Goal: Transaction & Acquisition: Book appointment/travel/reservation

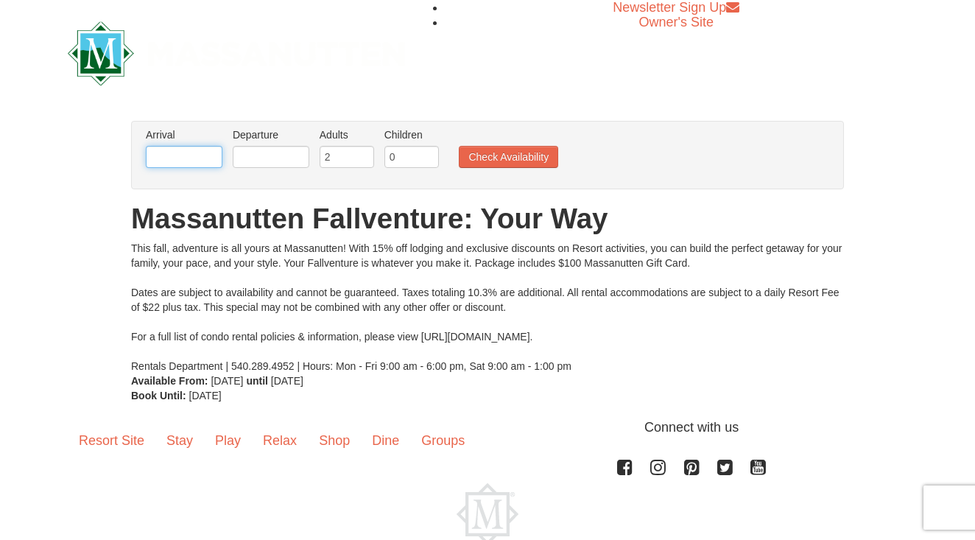
click at [197, 156] on input "text" at bounding box center [184, 157] width 77 height 22
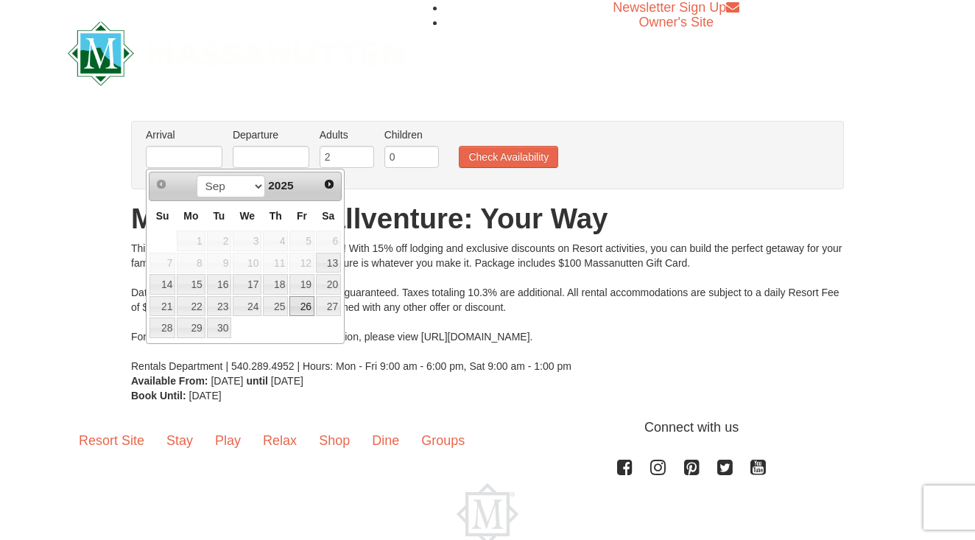
click at [306, 307] on link "26" at bounding box center [301, 306] width 25 height 21
type input "[DATE]"
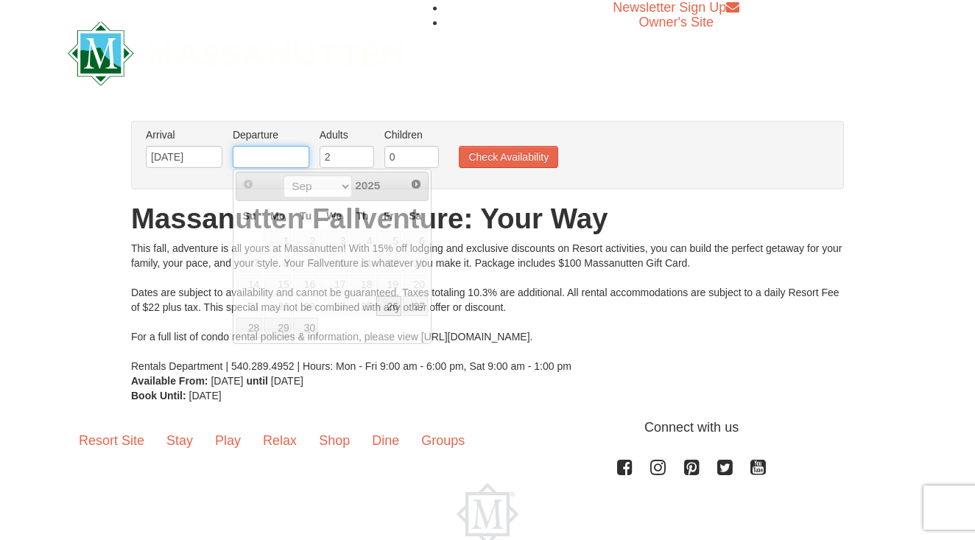
click at [275, 162] on input "text" at bounding box center [271, 157] width 77 height 22
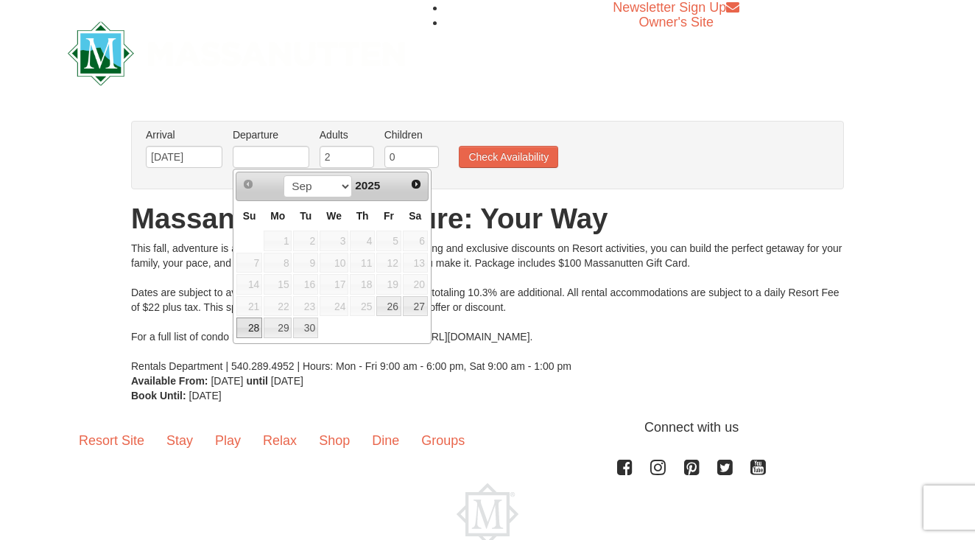
click at [259, 333] on link "28" at bounding box center [249, 327] width 26 height 21
type input "[DATE]"
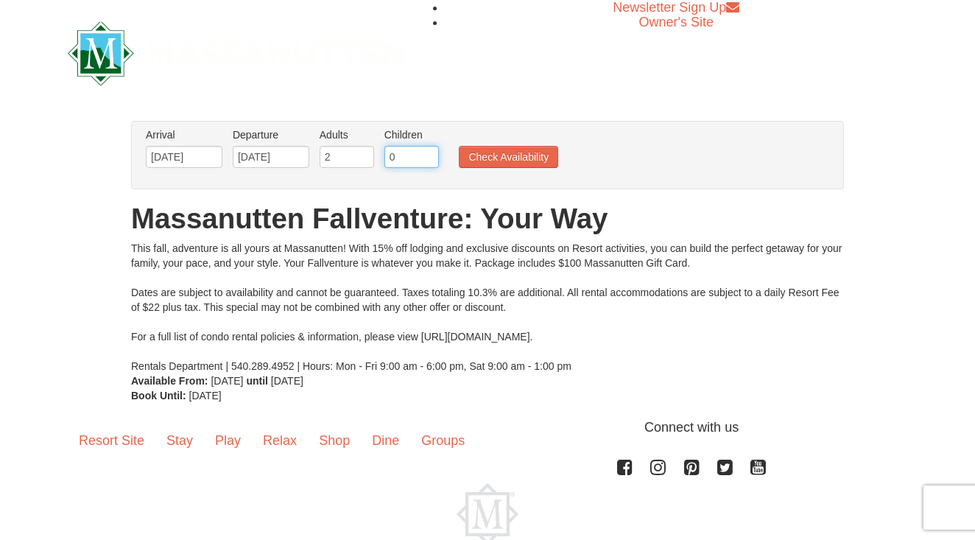
type input "1"
click at [429, 155] on input "1" at bounding box center [411, 157] width 55 height 22
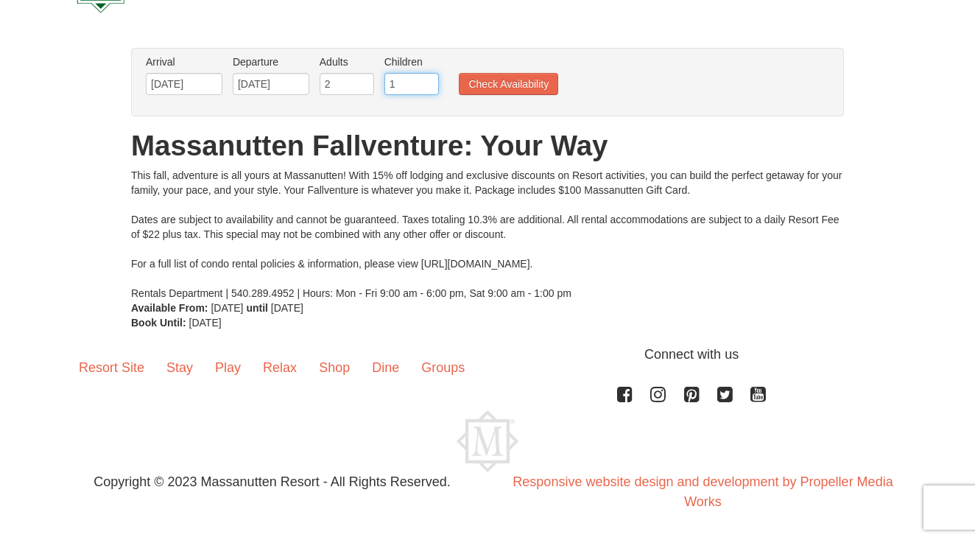
scroll to position [73, 0]
click at [511, 81] on button "Check Availability" at bounding box center [508, 84] width 99 height 22
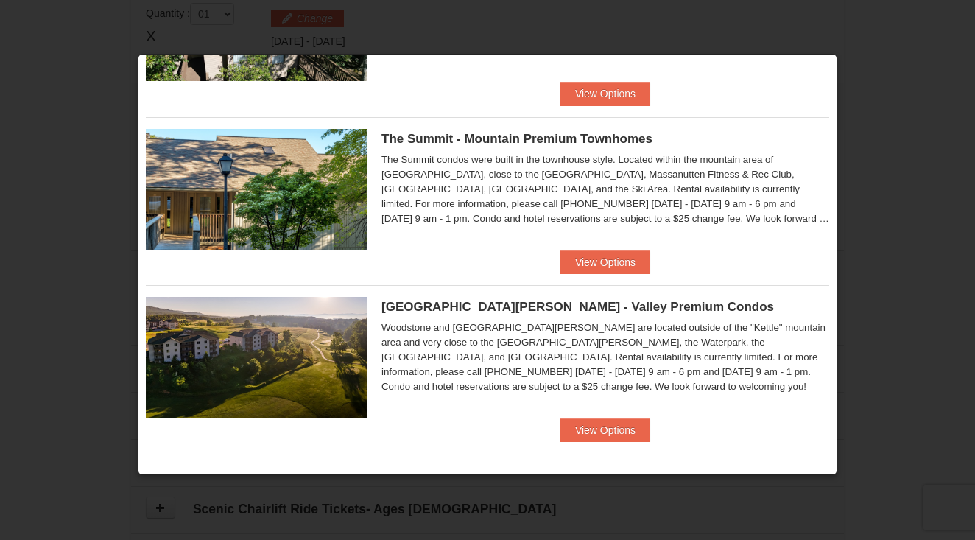
scroll to position [479, 0]
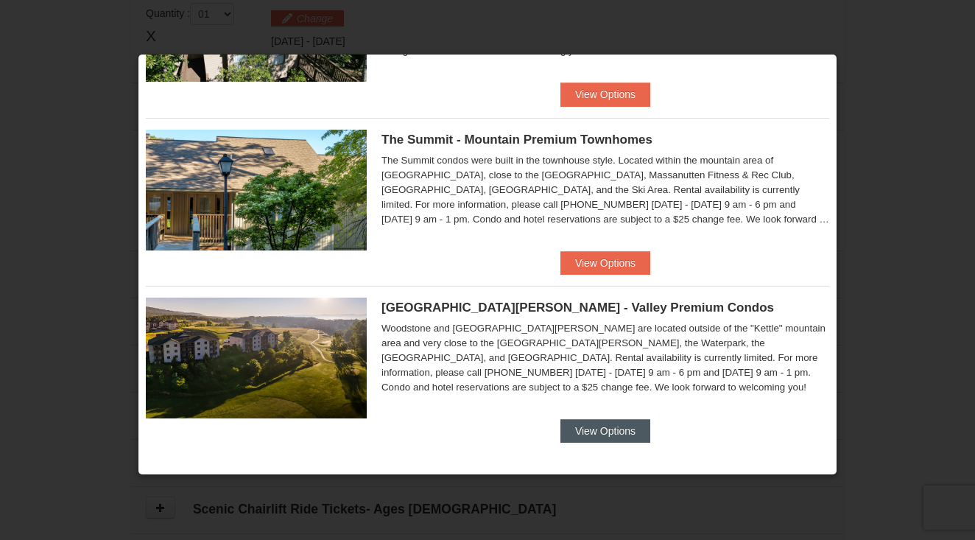
click at [597, 427] on button "View Options" at bounding box center [606, 431] width 90 height 24
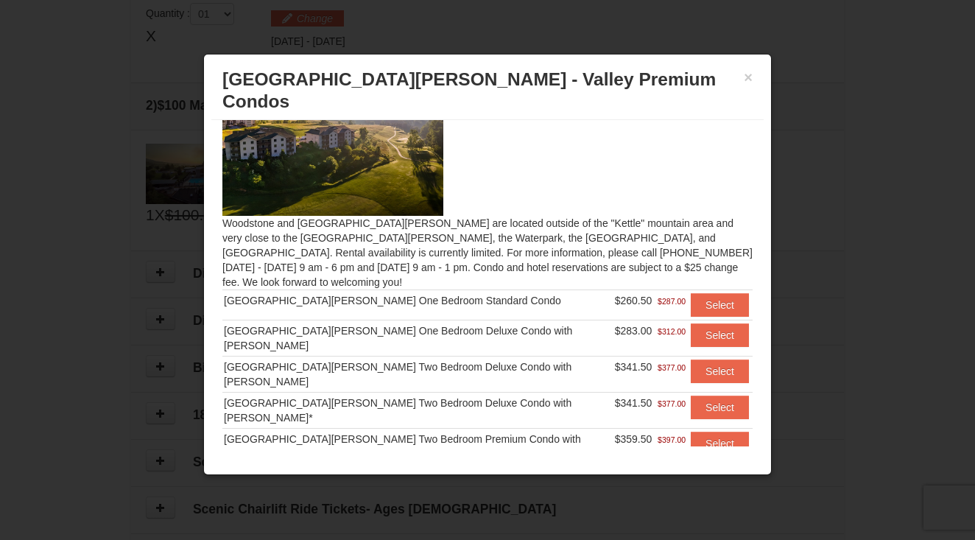
scroll to position [35, 0]
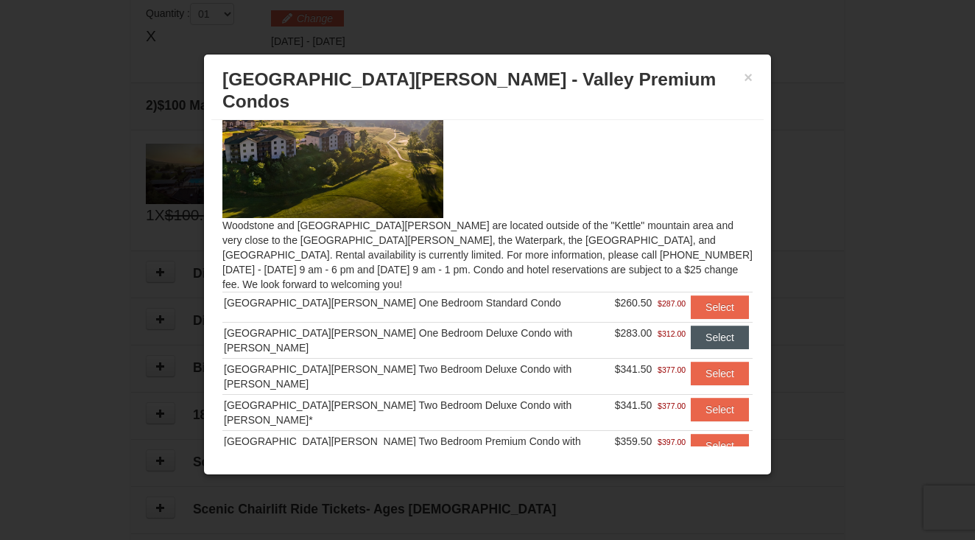
click at [700, 326] on button "Select" at bounding box center [720, 338] width 58 height 24
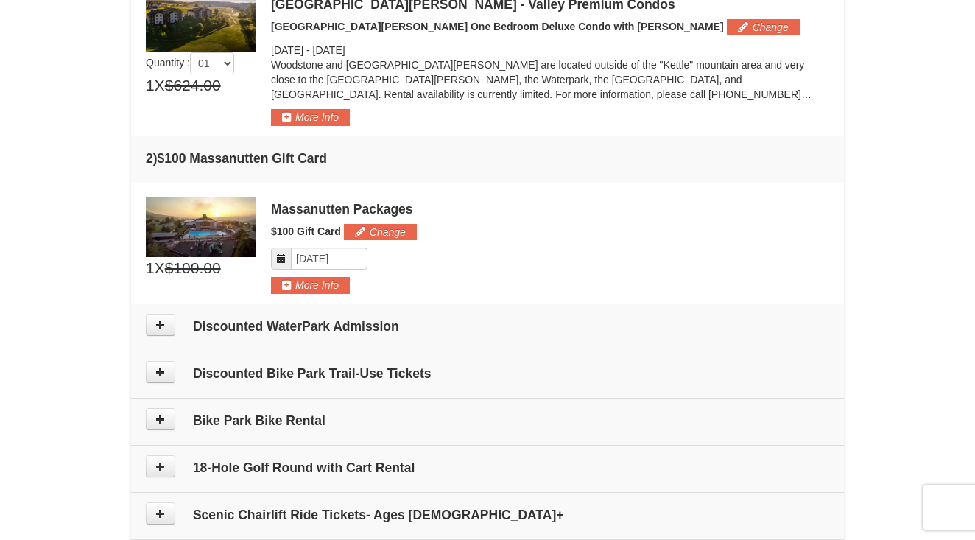
scroll to position [465, 0]
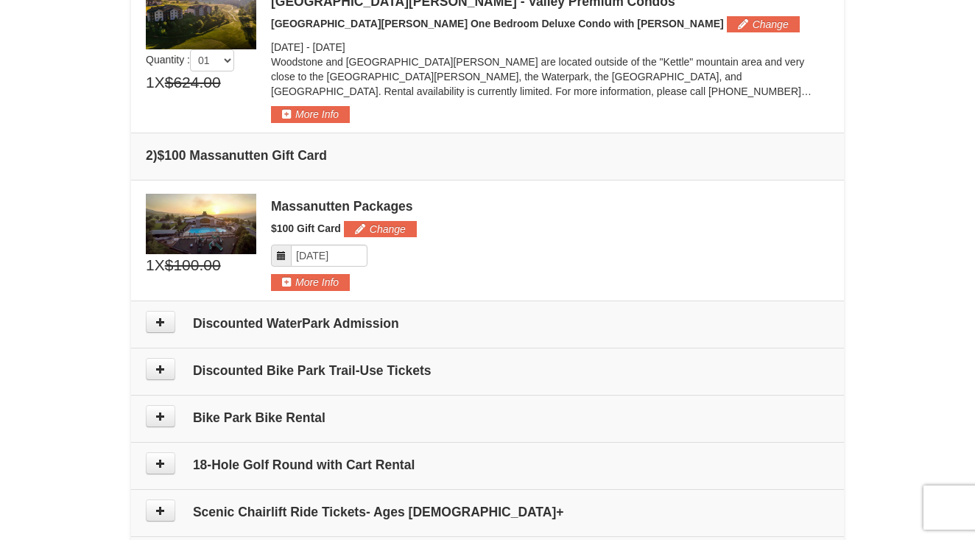
click at [261, 317] on h4 "Discounted WaterPark Admission" at bounding box center [488, 323] width 684 height 15
click at [155, 322] on button at bounding box center [160, 322] width 29 height 22
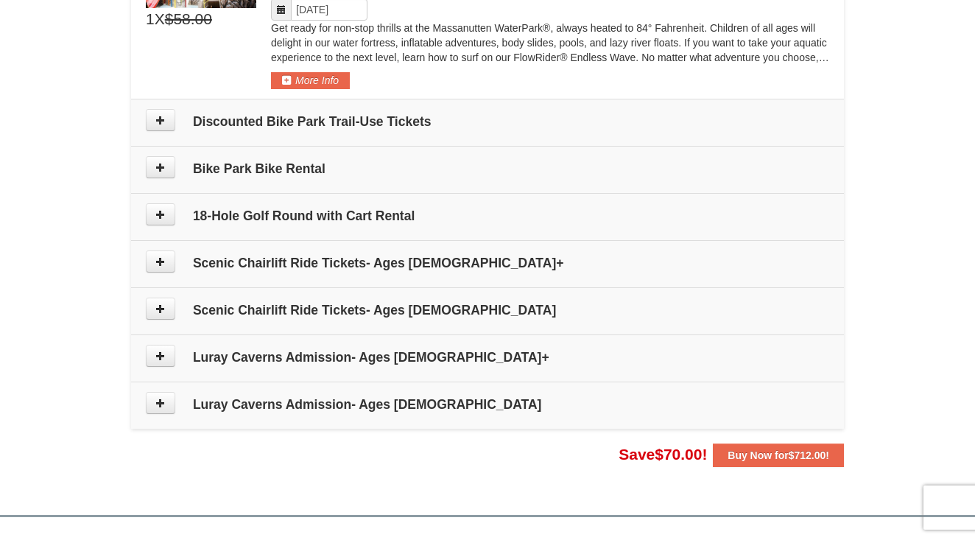
scroll to position [879, 0]
click at [171, 219] on button at bounding box center [160, 214] width 29 height 22
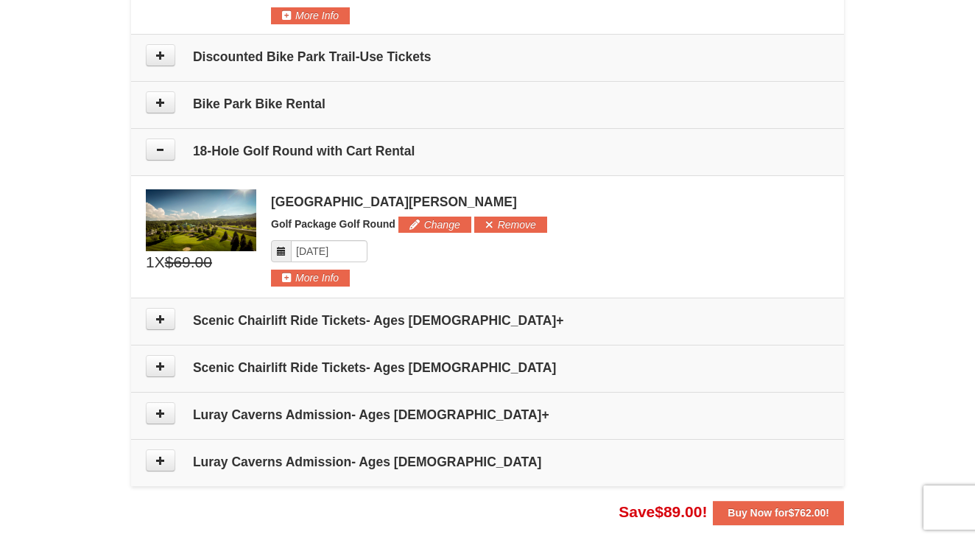
scroll to position [945, 0]
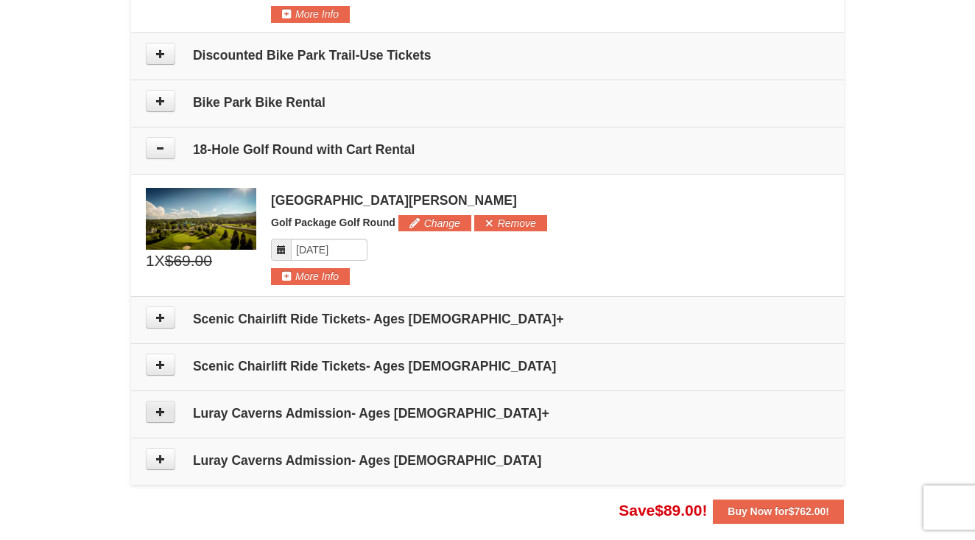
click at [168, 415] on button at bounding box center [160, 412] width 29 height 22
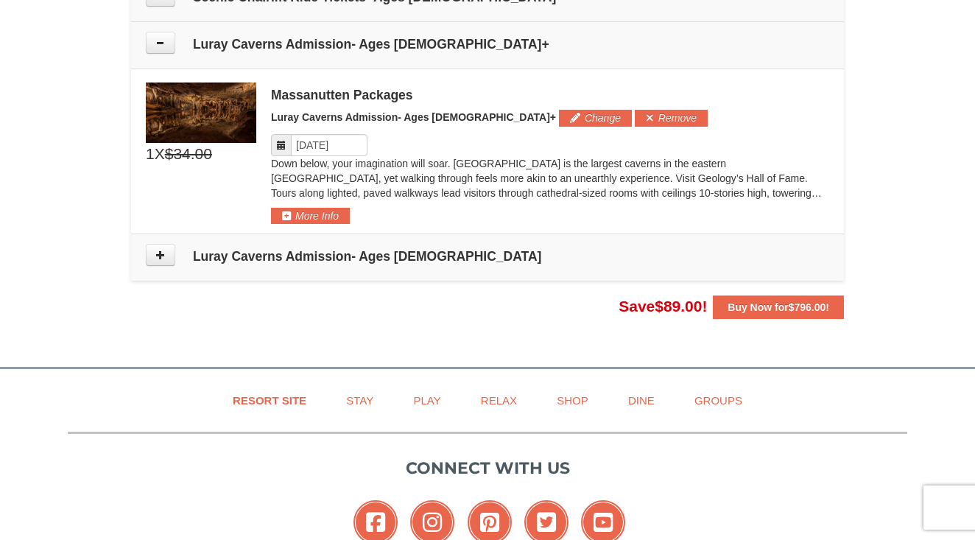
scroll to position [1334, 0]
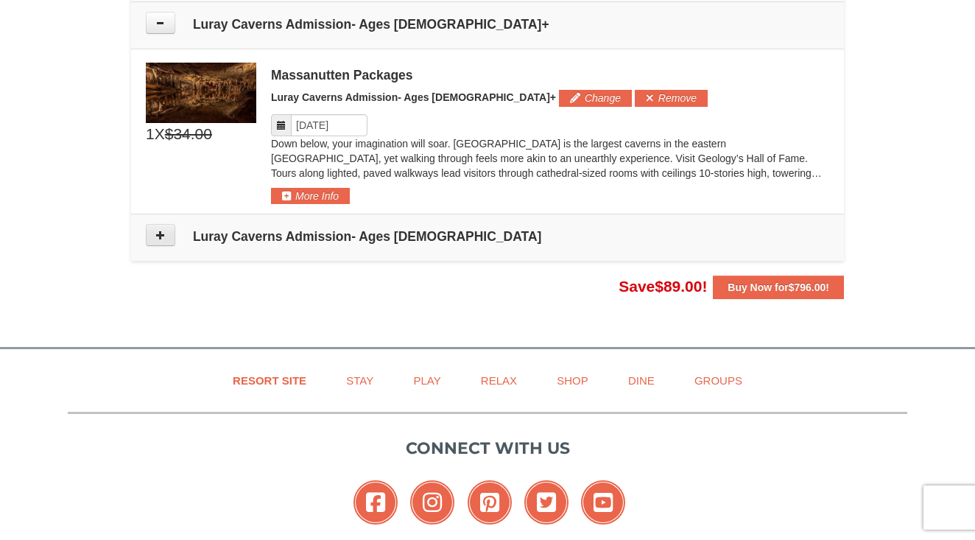
click at [154, 233] on button at bounding box center [160, 235] width 29 height 22
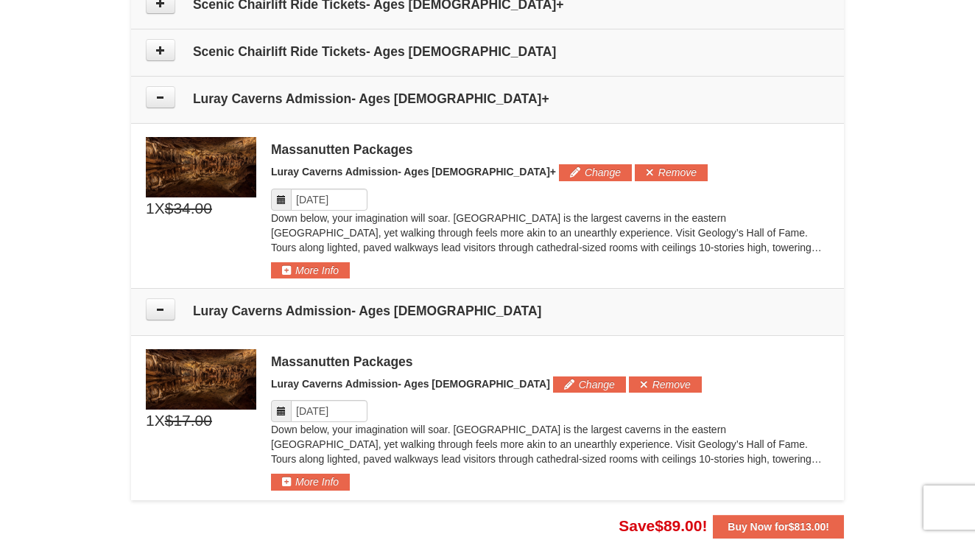
scroll to position [1252, 0]
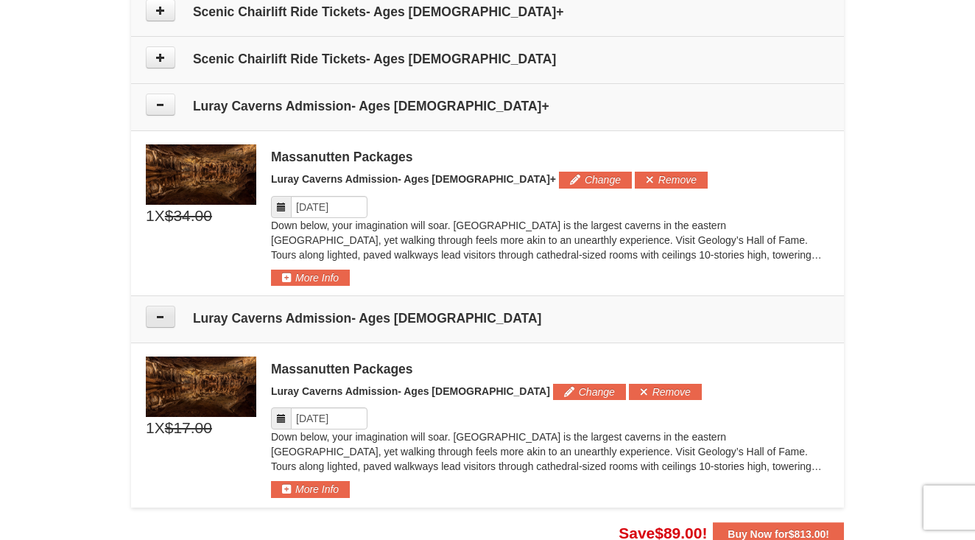
click at [163, 323] on button at bounding box center [160, 317] width 29 height 22
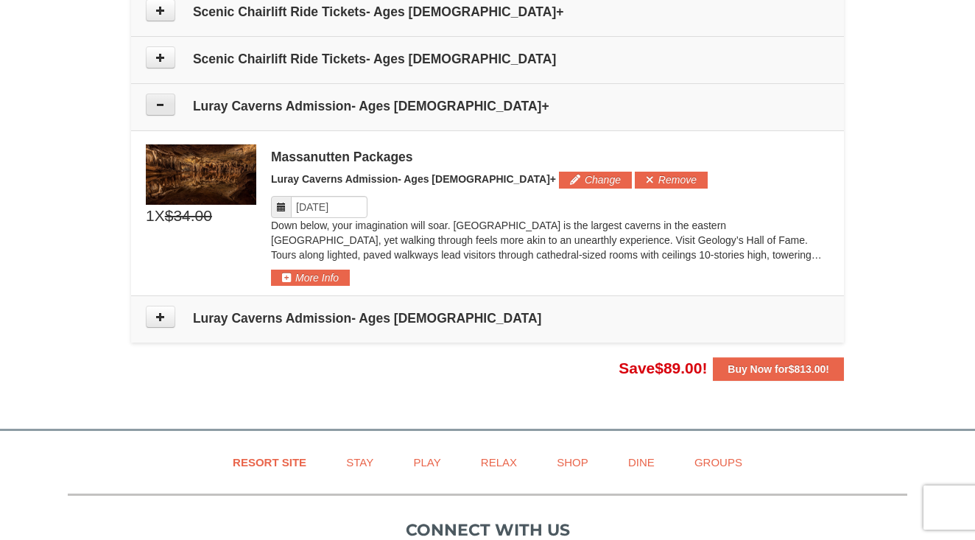
click at [155, 106] on button at bounding box center [160, 105] width 29 height 22
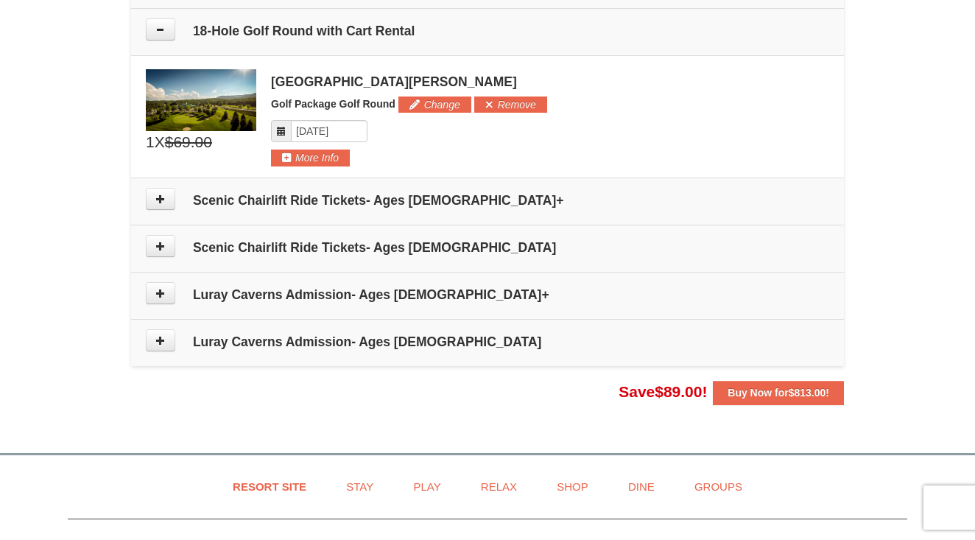
scroll to position [1063, 0]
click at [157, 198] on icon at bounding box center [160, 199] width 10 height 10
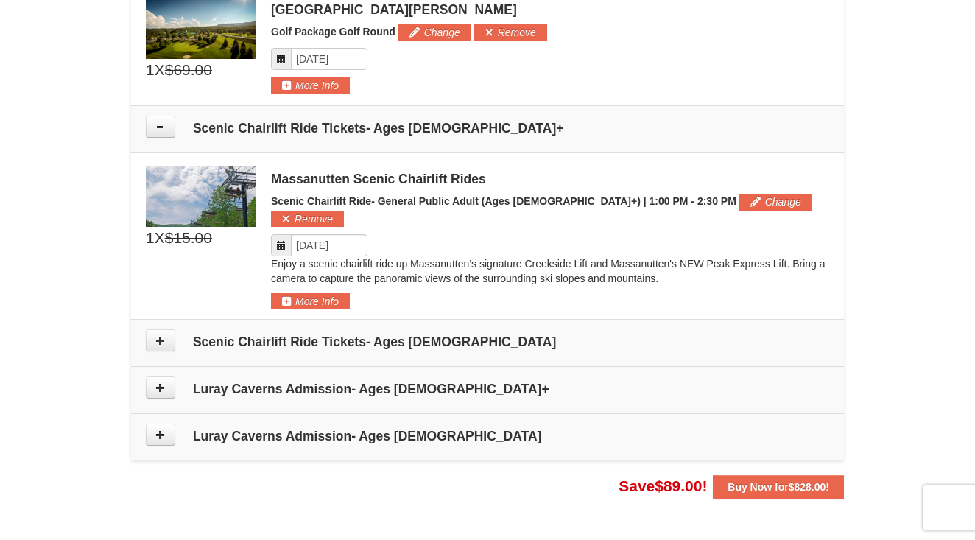
scroll to position [1134, 0]
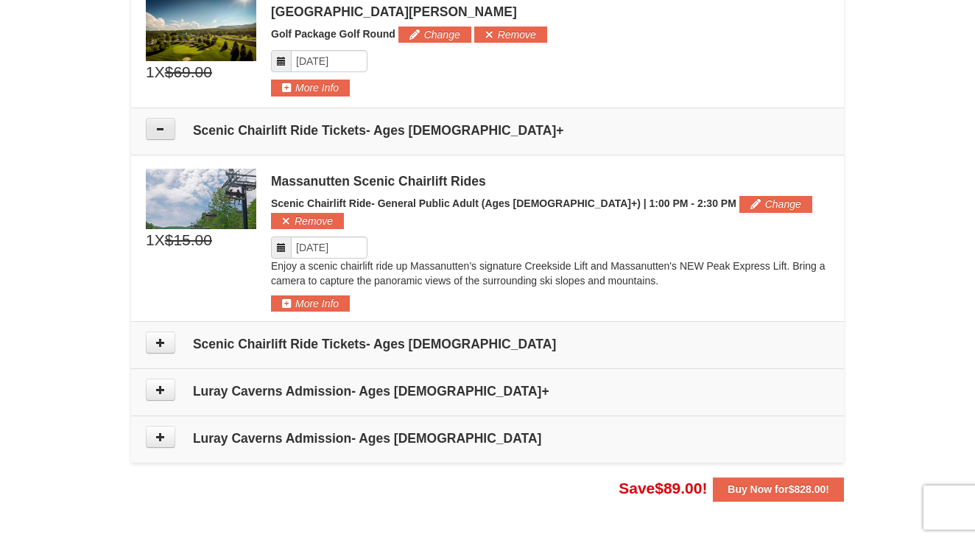
click at [161, 134] on button at bounding box center [160, 129] width 29 height 22
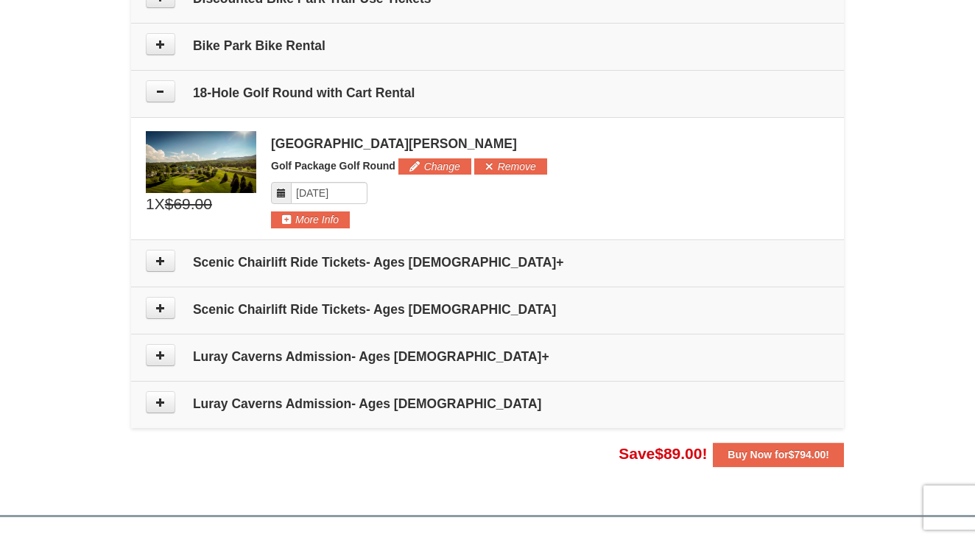
scroll to position [1001, 0]
click at [164, 95] on icon at bounding box center [160, 92] width 10 height 10
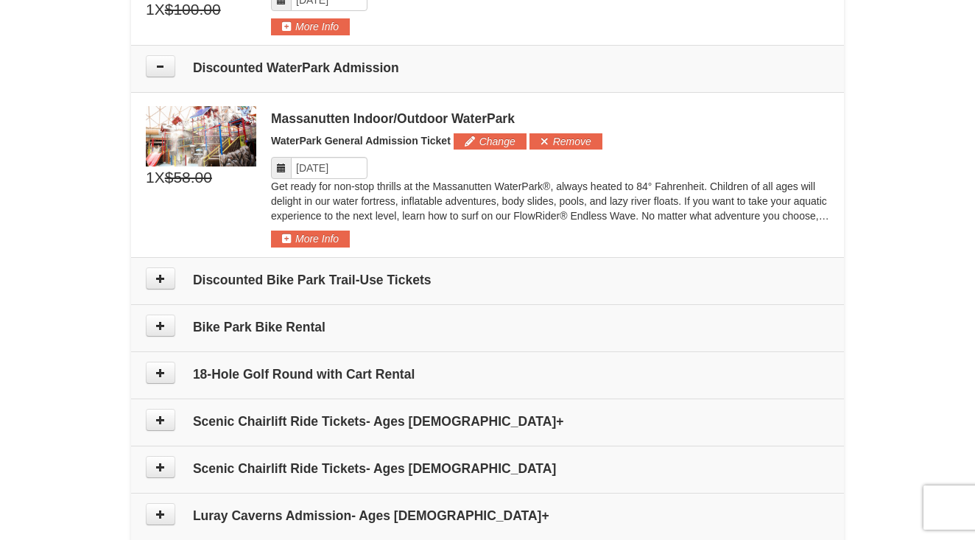
scroll to position [702, 0]
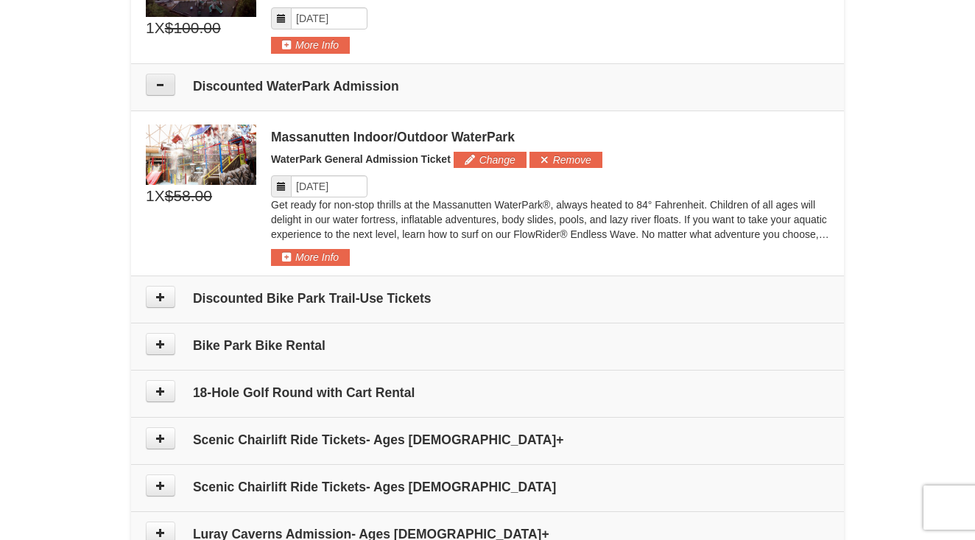
click at [160, 75] on button at bounding box center [160, 85] width 29 height 22
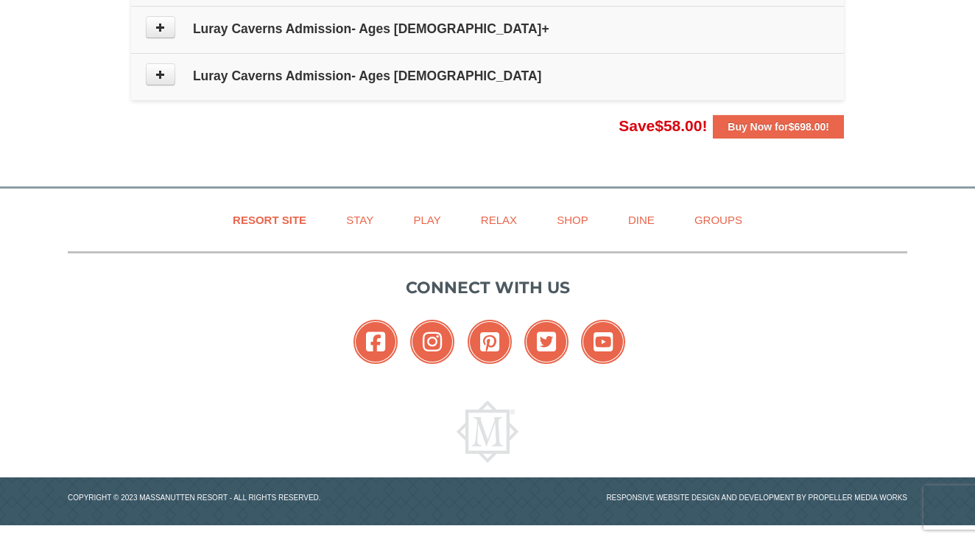
scroll to position [1042, 0]
click at [728, 127] on strong "Buy Now for $698.00 !" at bounding box center [779, 127] width 102 height 12
click at [791, 133] on button "Buy Now for $698.00 !" at bounding box center [778, 127] width 131 height 24
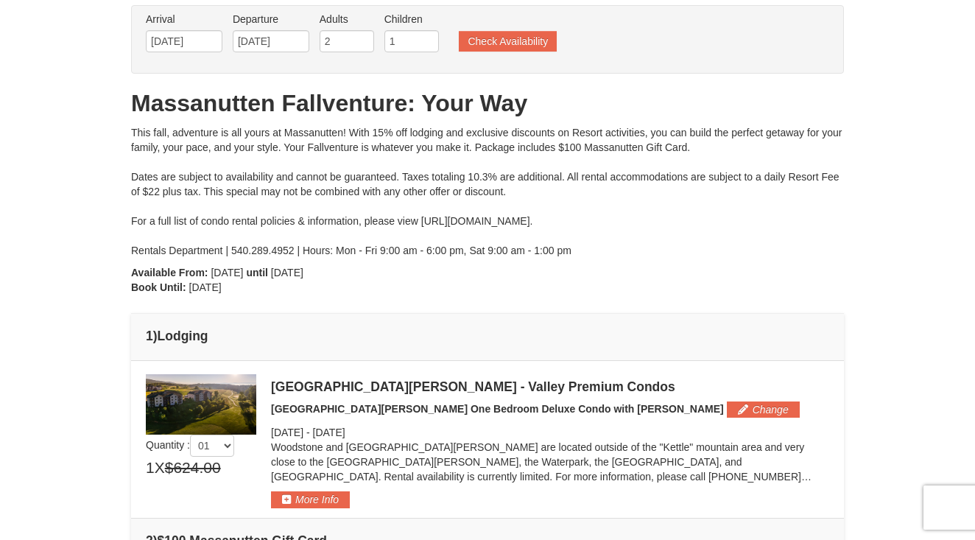
scroll to position [96, 0]
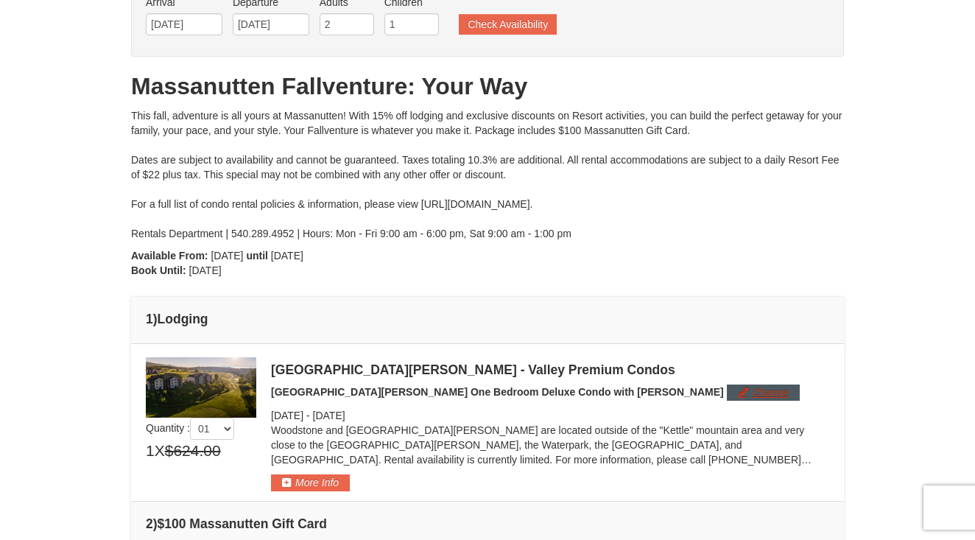
click at [727, 396] on button "Change" at bounding box center [763, 392] width 73 height 16
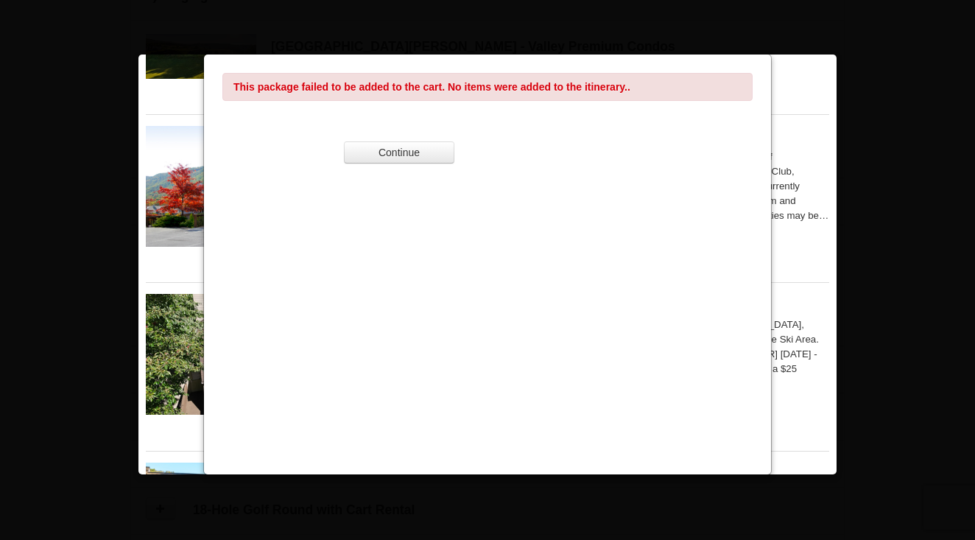
scroll to position [411, 0]
click at [415, 150] on button "Continue" at bounding box center [399, 152] width 110 height 22
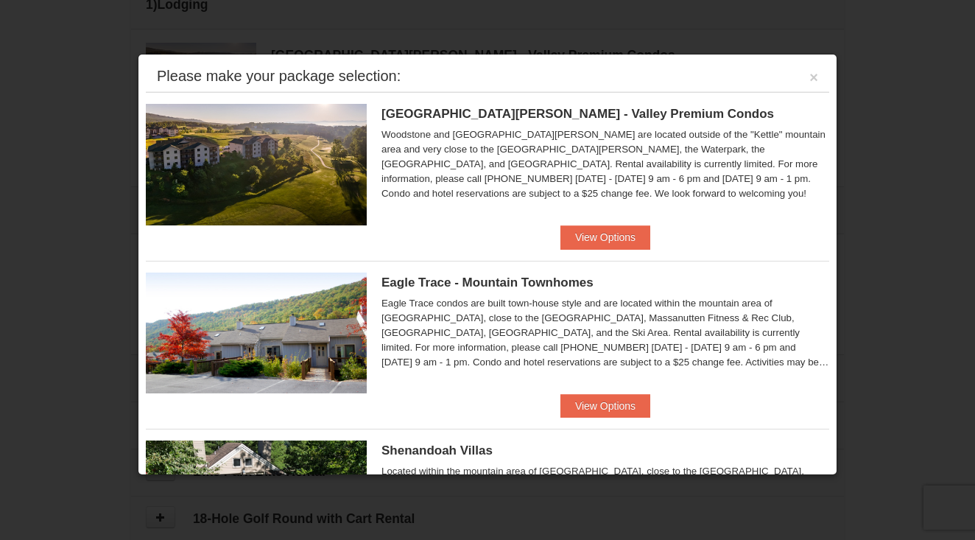
scroll to position [0, 0]
click at [602, 245] on button "View Options" at bounding box center [606, 237] width 90 height 24
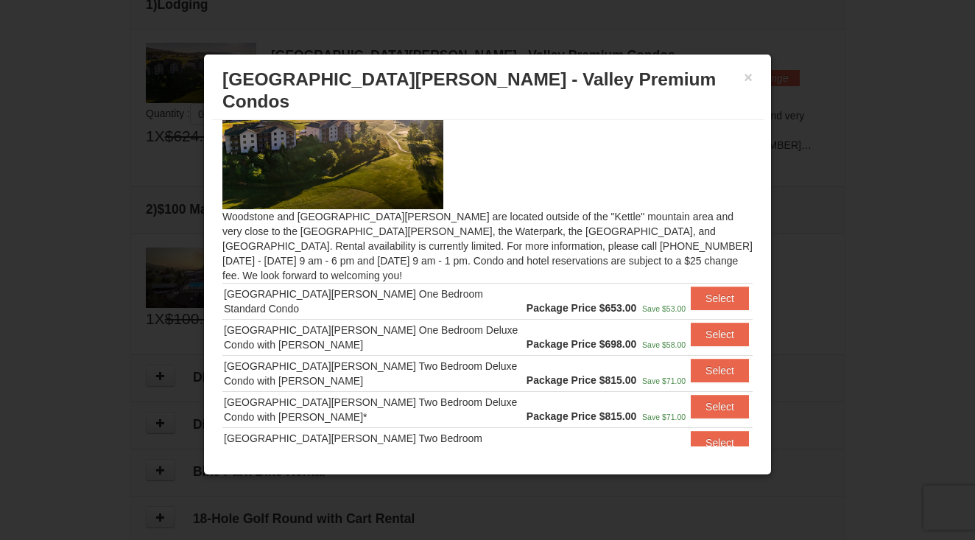
scroll to position [46, 0]
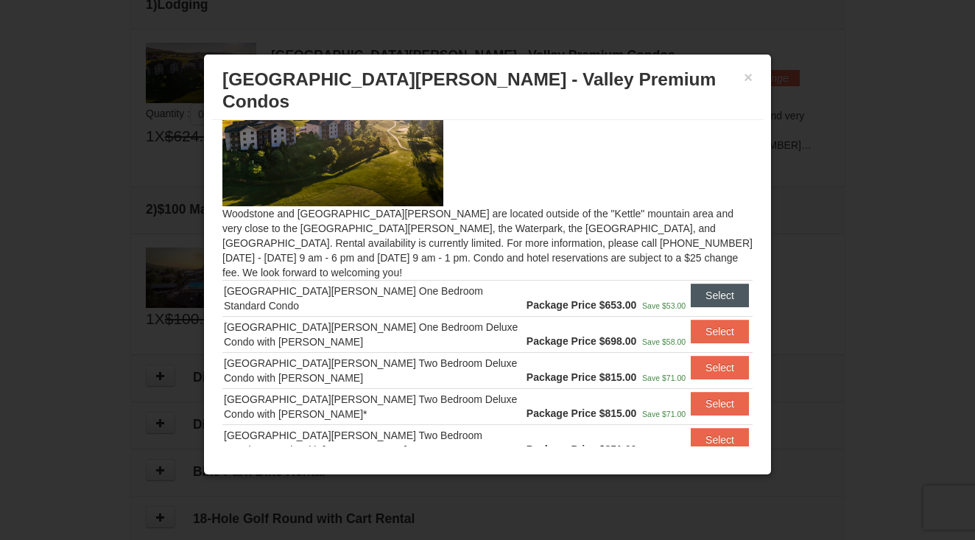
click at [716, 284] on button "Select" at bounding box center [720, 296] width 58 height 24
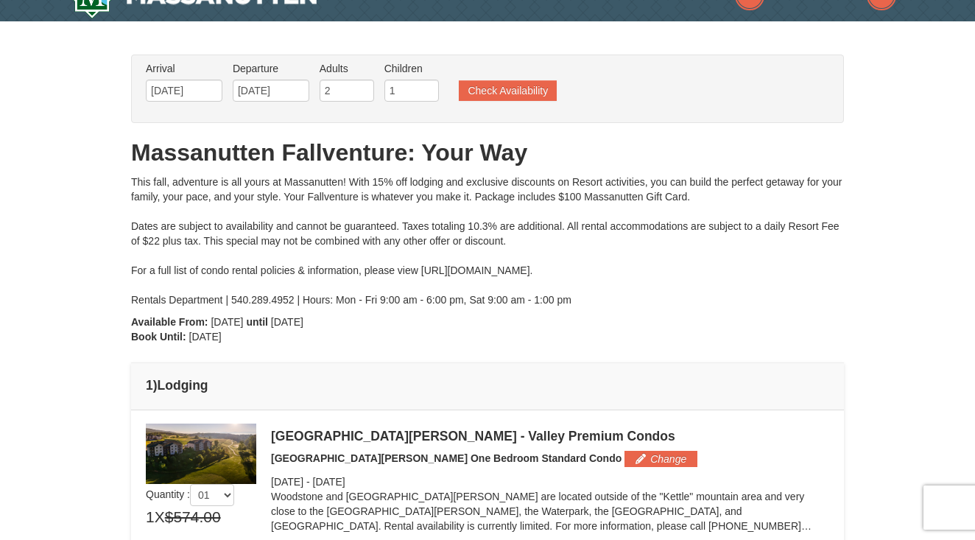
scroll to position [8, 0]
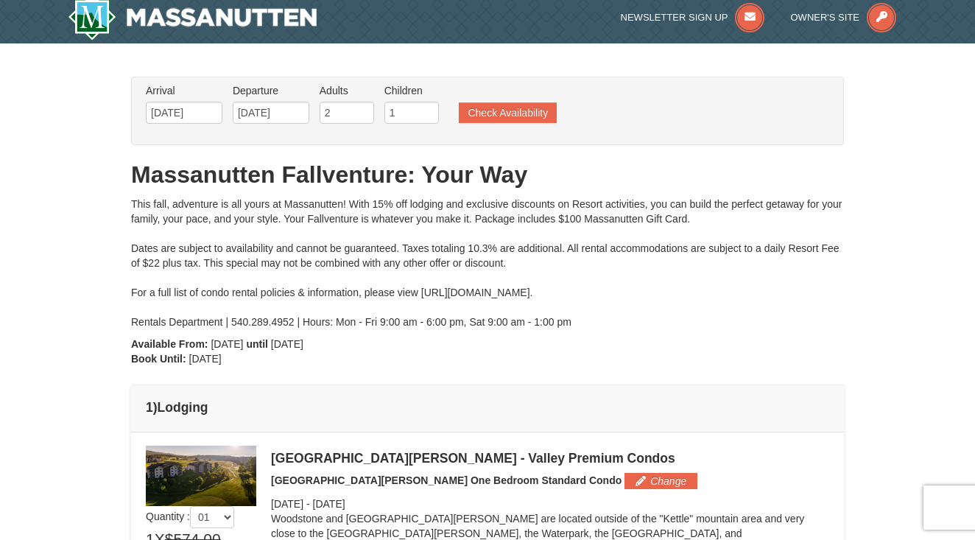
click at [147, 122] on div at bounding box center [487, 270] width 975 height 540
click at [147, 121] on div at bounding box center [487, 270] width 975 height 540
click at [158, 104] on div at bounding box center [487, 270] width 975 height 540
click at [159, 103] on div at bounding box center [487, 270] width 975 height 540
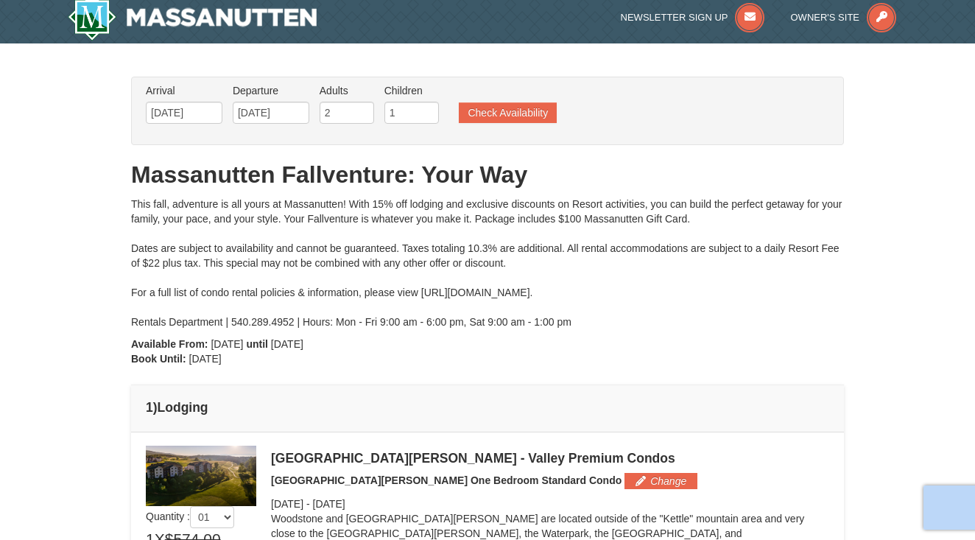
click at [159, 103] on div at bounding box center [487, 270] width 975 height 540
click at [166, 109] on div at bounding box center [487, 270] width 975 height 540
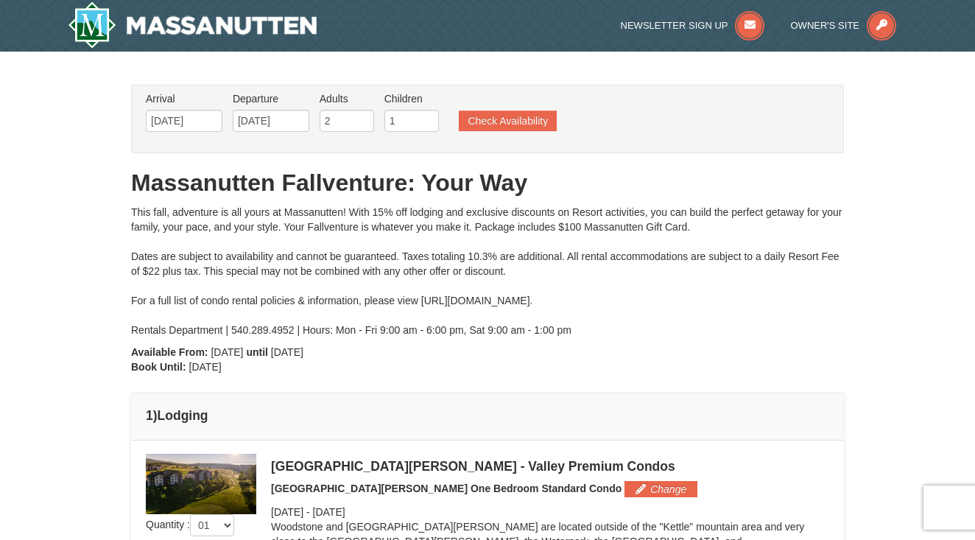
scroll to position [0, 0]
click at [428, 121] on div at bounding box center [487, 270] width 975 height 540
click at [428, 122] on div at bounding box center [487, 270] width 975 height 540
click at [399, 116] on div at bounding box center [487, 270] width 975 height 540
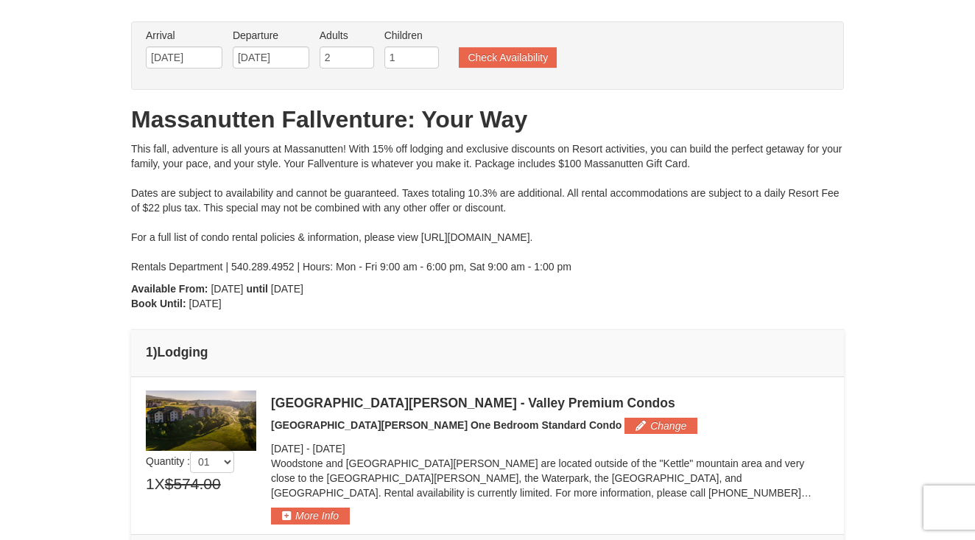
scroll to position [66, 0]
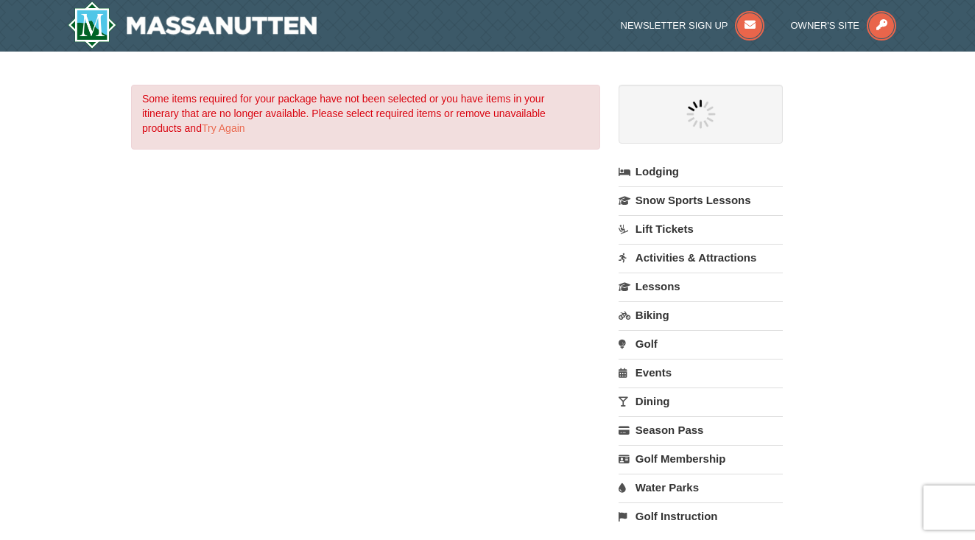
select select "9"
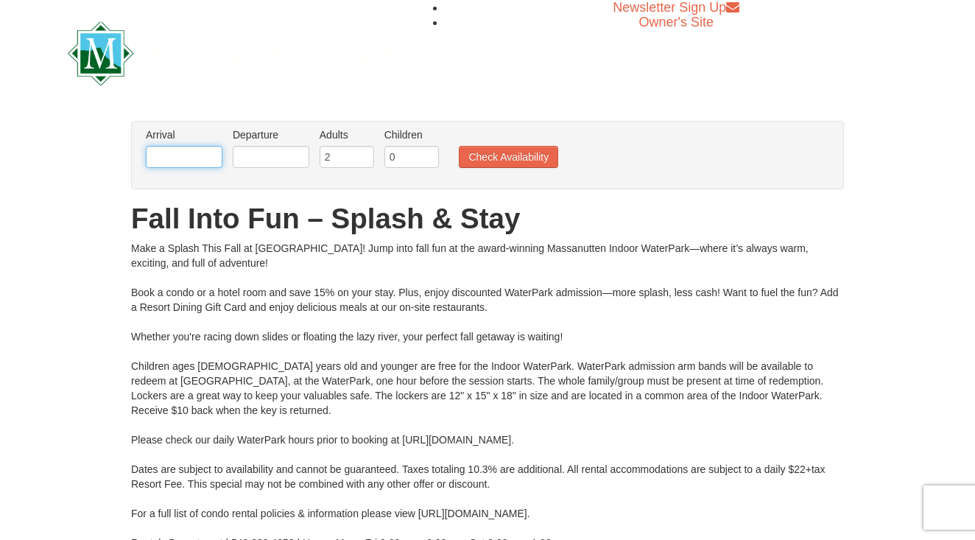
click at [203, 156] on input "text" at bounding box center [184, 157] width 77 height 22
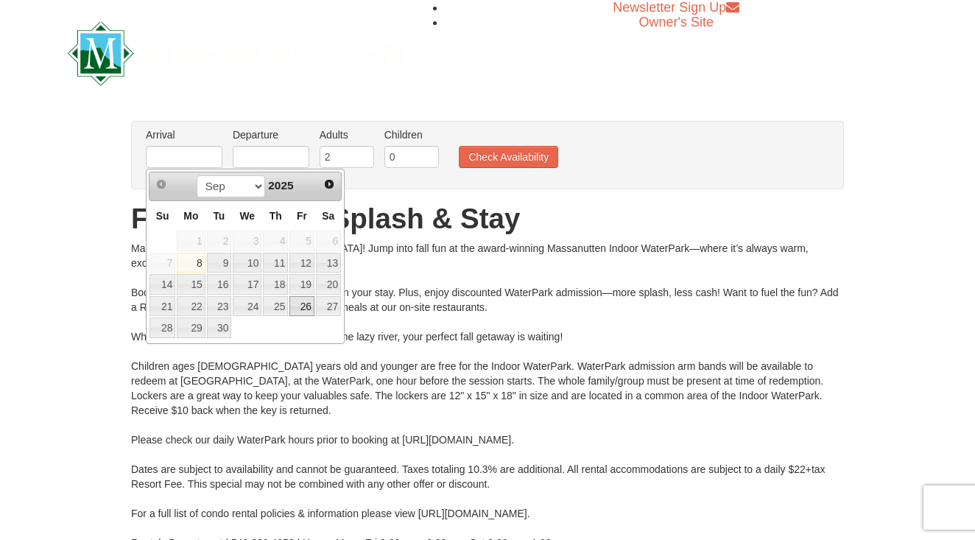
click at [305, 298] on link "26" at bounding box center [301, 306] width 25 height 21
type input "[DATE]"
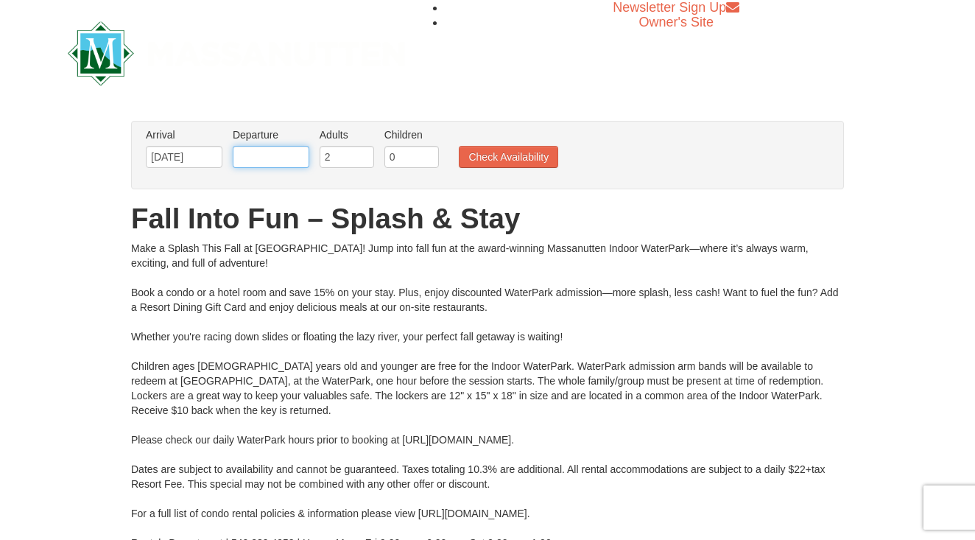
click at [259, 152] on input "text" at bounding box center [271, 157] width 77 height 22
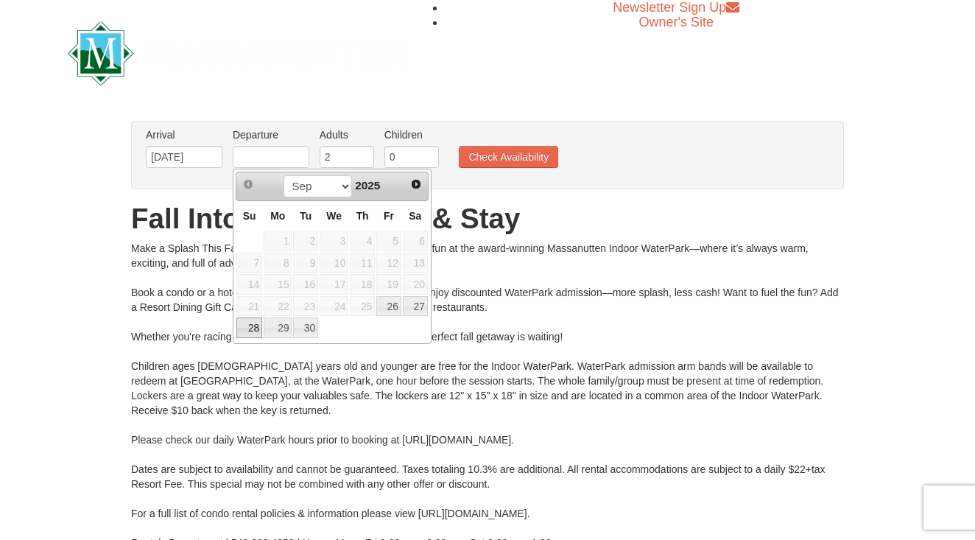
click at [259, 324] on link "28" at bounding box center [249, 327] width 26 height 21
type input "[DATE]"
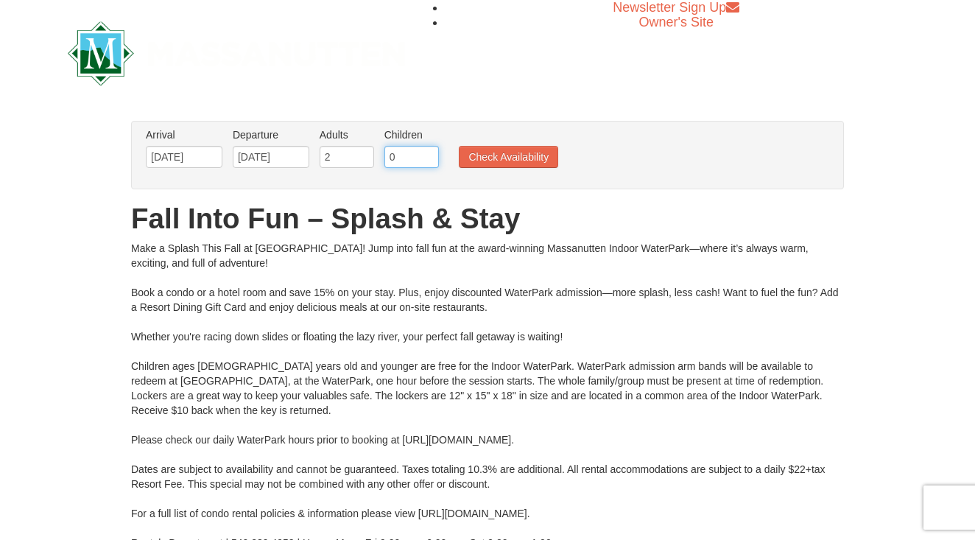
type input "1"
click at [428, 155] on input "1" at bounding box center [411, 157] width 55 height 22
click at [497, 163] on button "Check Availability" at bounding box center [508, 157] width 99 height 22
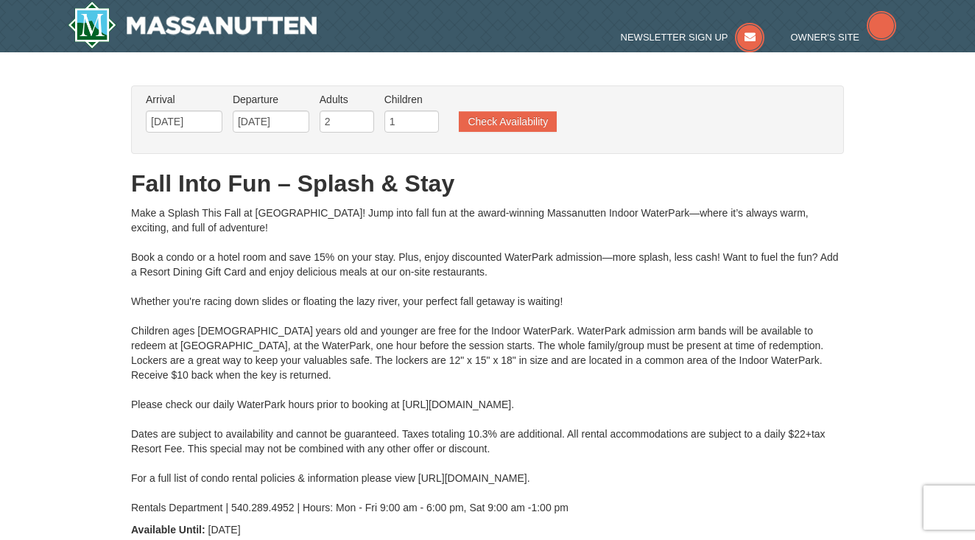
type input "[DATE]"
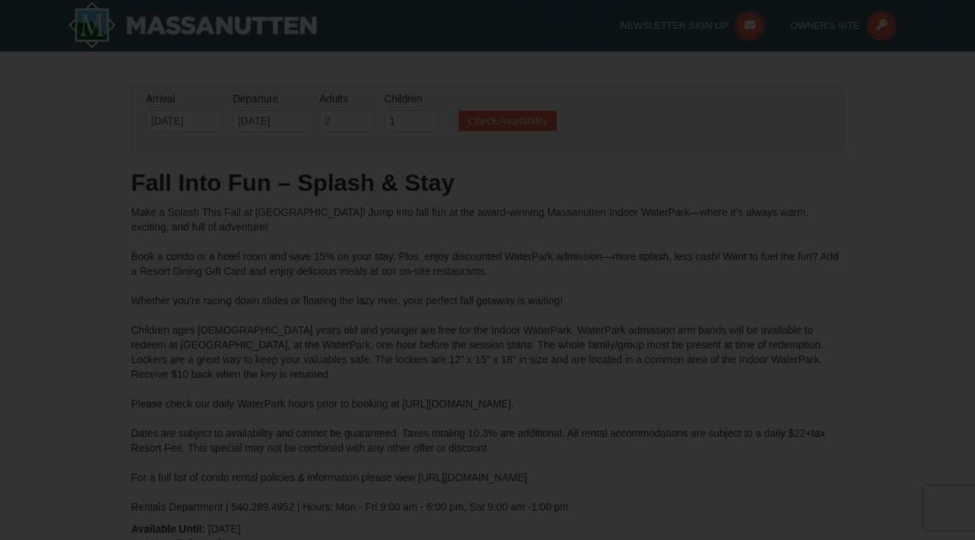
type input "[DATE]"
type input "09/28/2025"
type input "[DATE]"
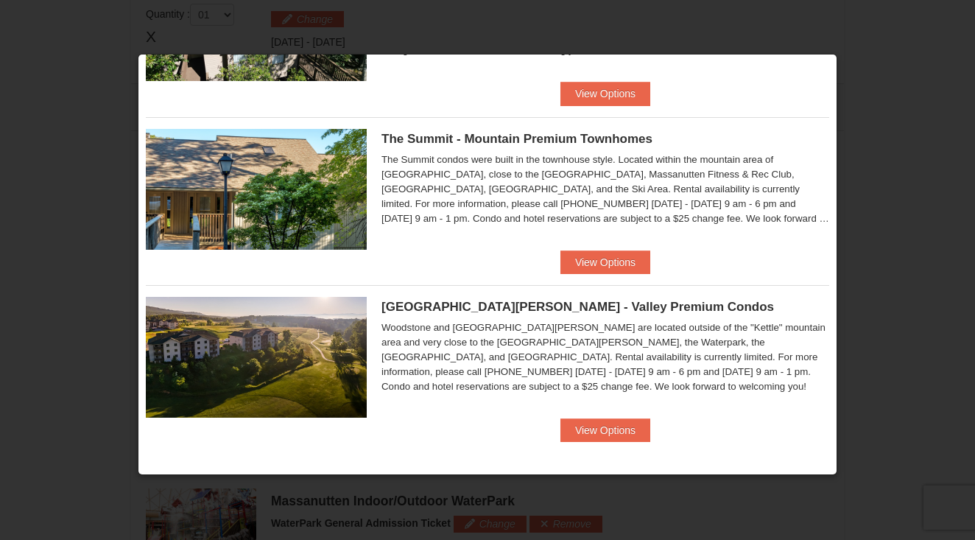
scroll to position [479, 0]
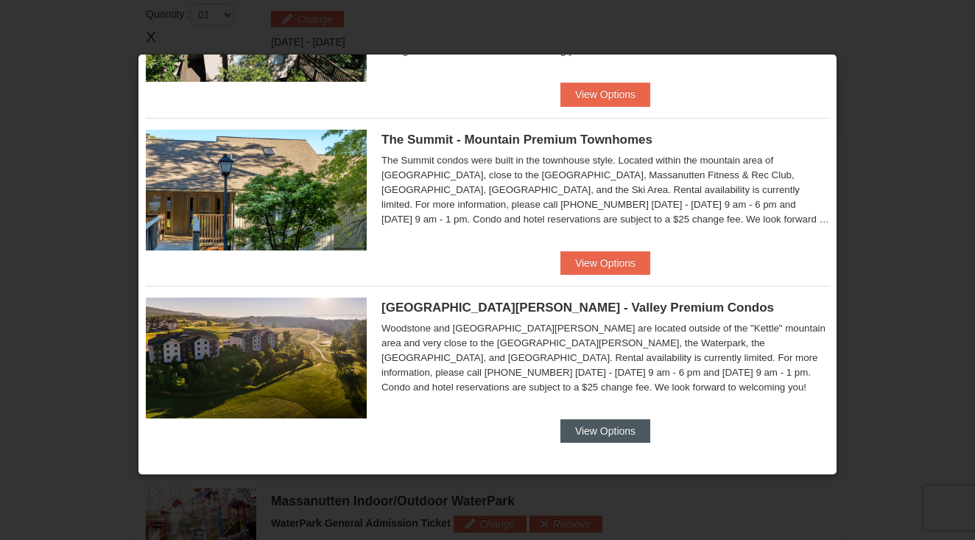
click at [611, 427] on button "View Options" at bounding box center [606, 431] width 90 height 24
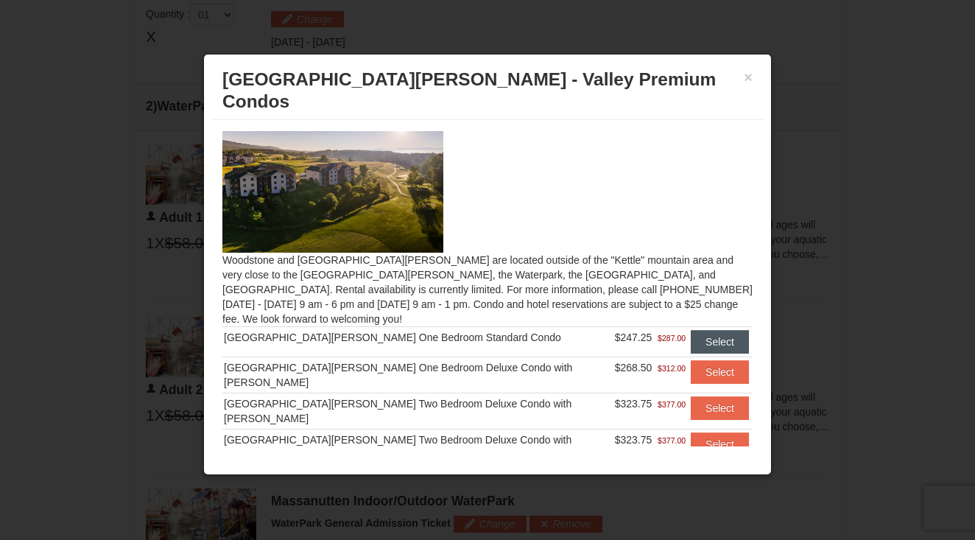
click at [710, 330] on button "Select" at bounding box center [720, 342] width 58 height 24
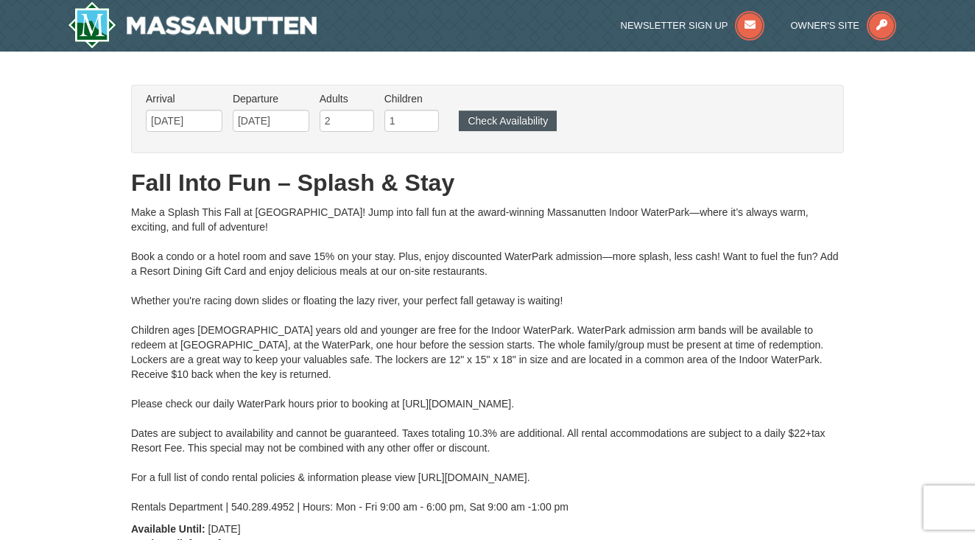
scroll to position [0, 0]
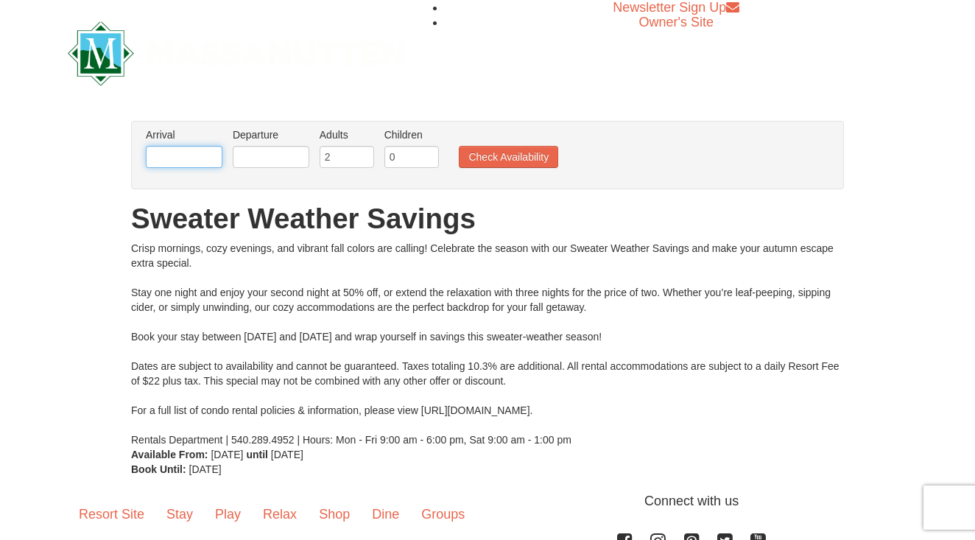
click at [204, 159] on input "text" at bounding box center [184, 157] width 77 height 22
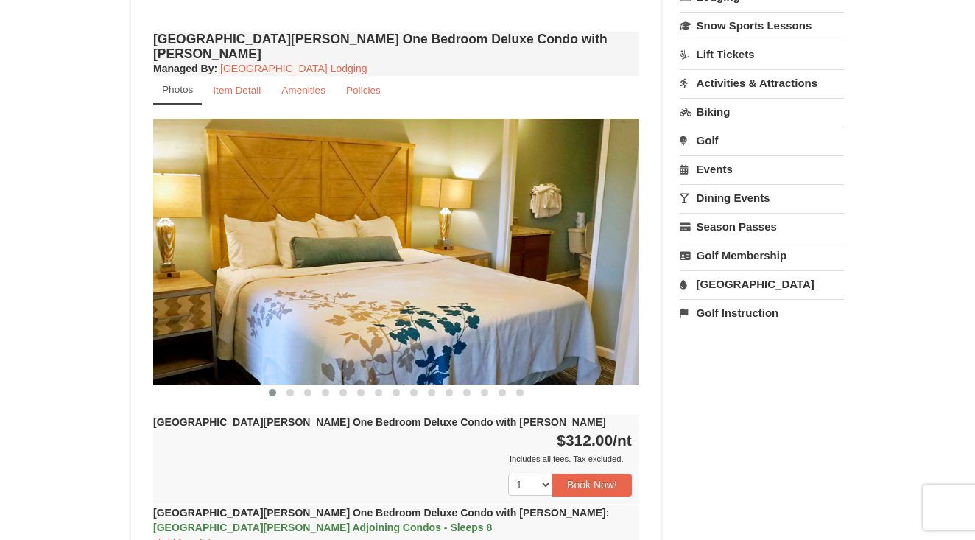
scroll to position [1103, 0]
click at [289, 389] on span at bounding box center [290, 392] width 7 height 7
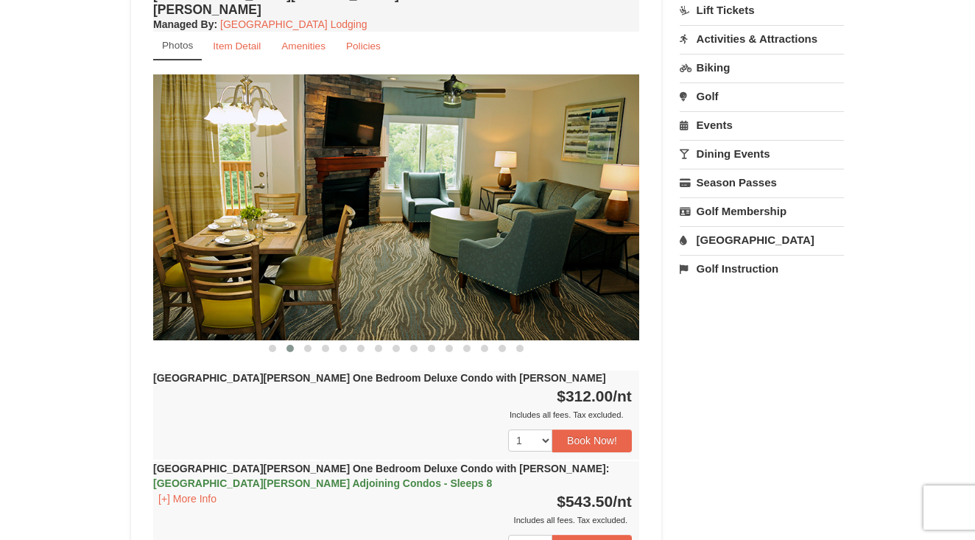
scroll to position [1151, 0]
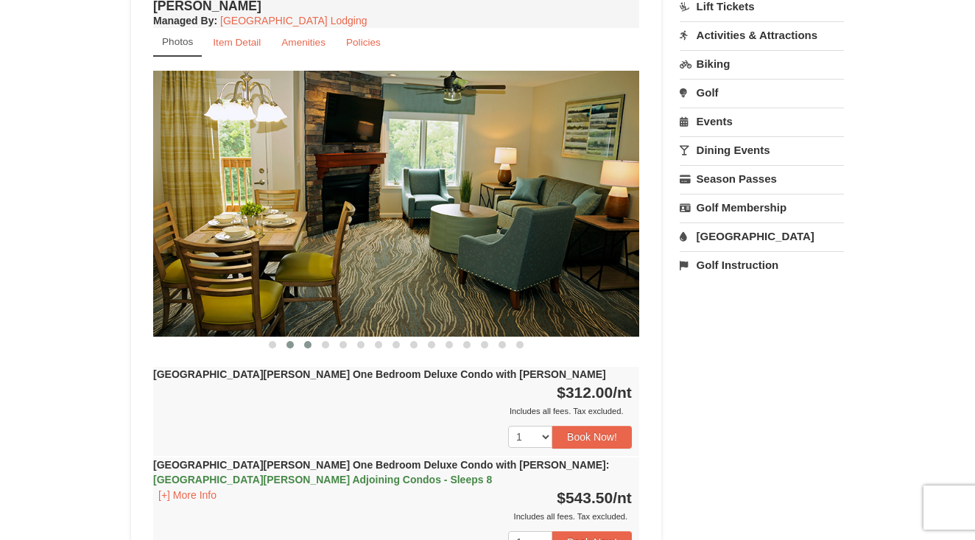
click at [303, 337] on button at bounding box center [308, 344] width 18 height 15
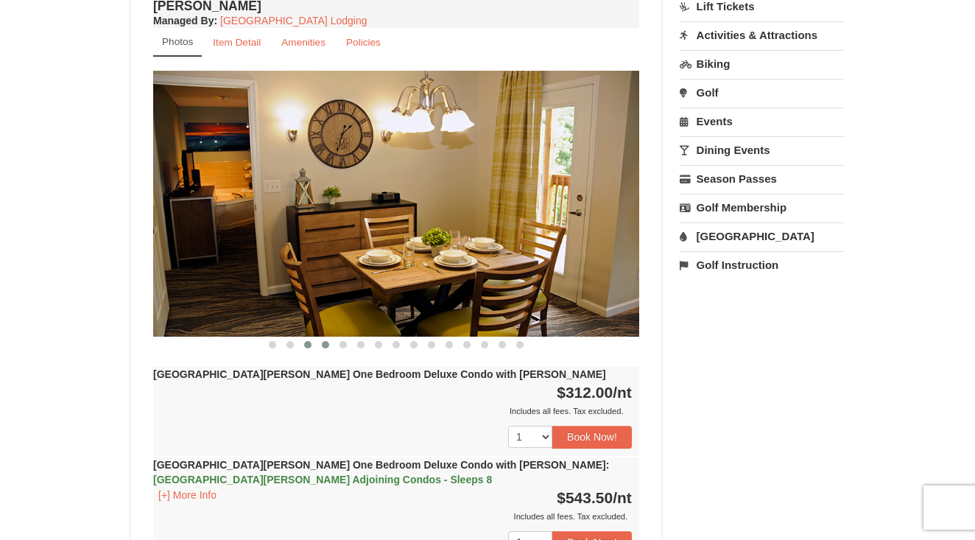
click at [322, 341] on span at bounding box center [325, 344] width 7 height 7
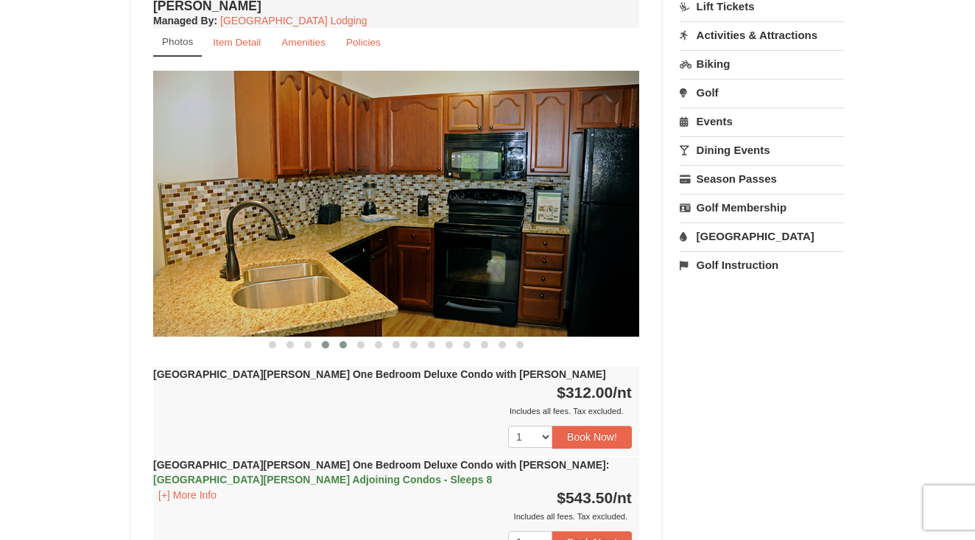
click at [345, 341] on span at bounding box center [343, 344] width 7 height 7
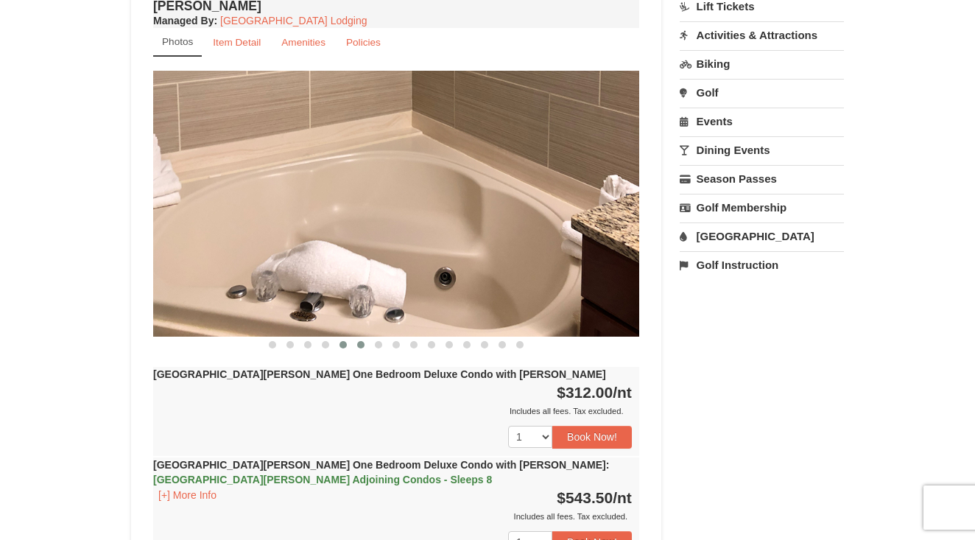
click at [364, 341] on span at bounding box center [360, 344] width 7 height 7
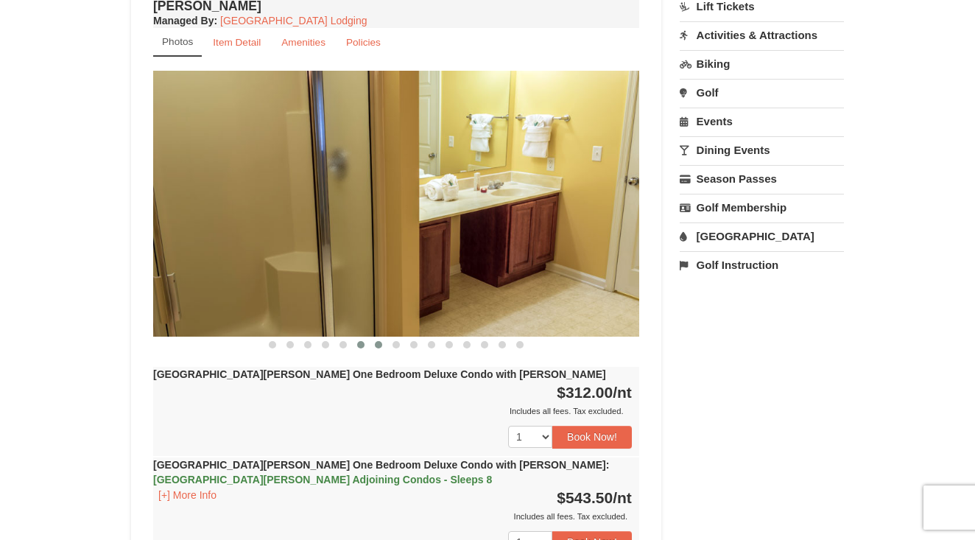
click at [374, 337] on button at bounding box center [379, 344] width 18 height 15
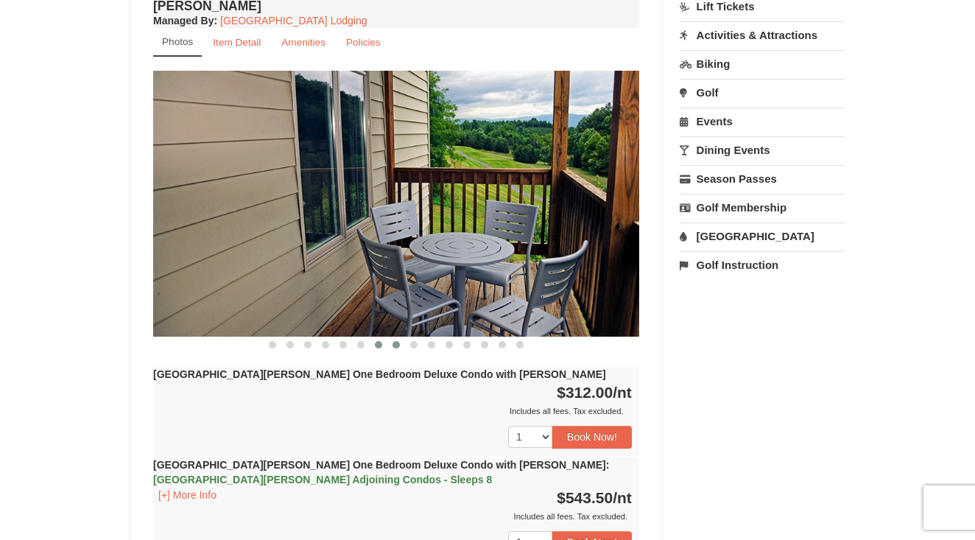
click at [394, 341] on span at bounding box center [396, 344] width 7 height 7
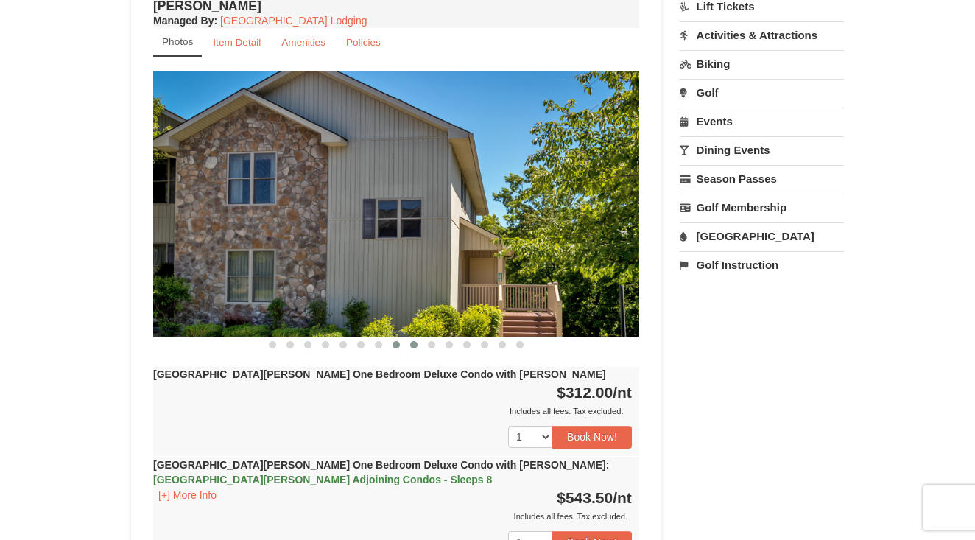
click at [418, 337] on button at bounding box center [414, 344] width 18 height 15
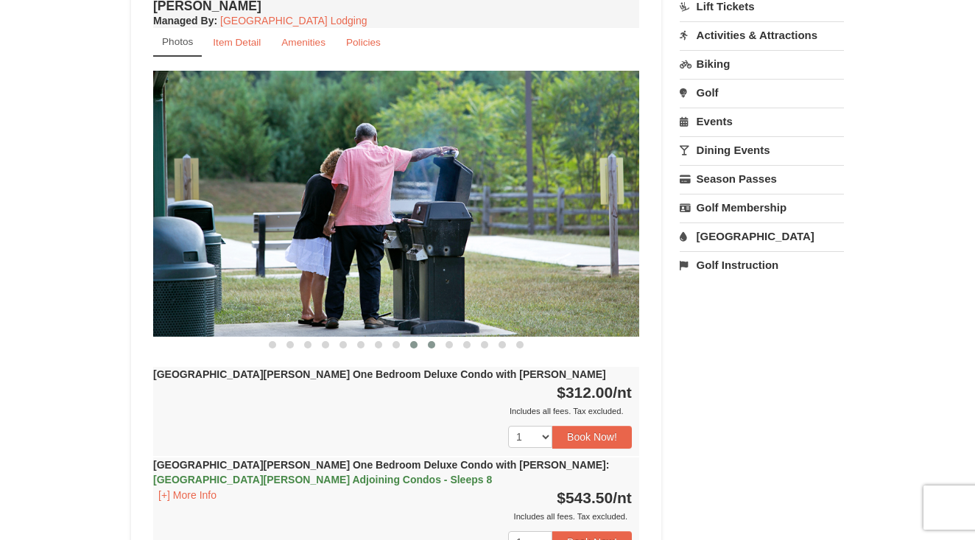
click at [432, 341] on span at bounding box center [431, 344] width 7 height 7
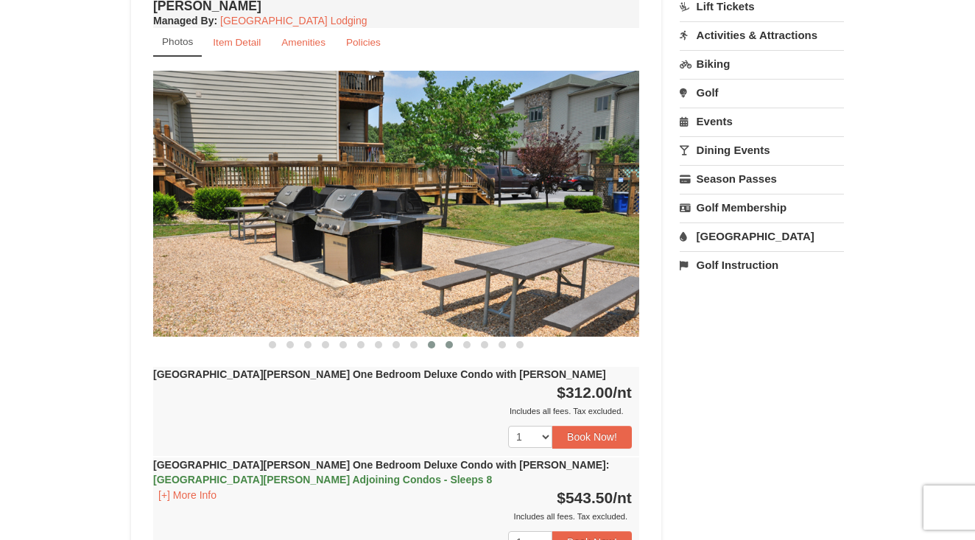
click at [452, 337] on button at bounding box center [449, 344] width 18 height 15
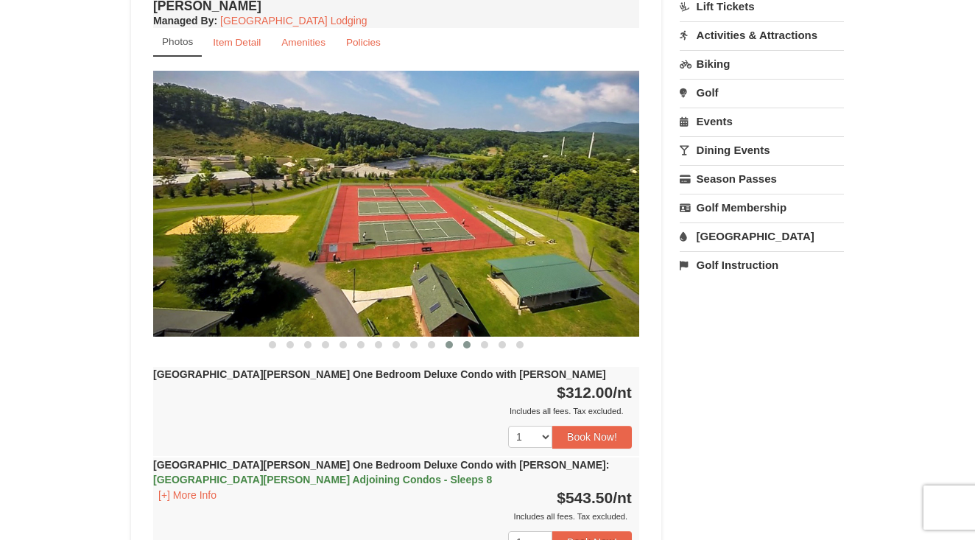
click at [471, 337] on button at bounding box center [467, 344] width 18 height 15
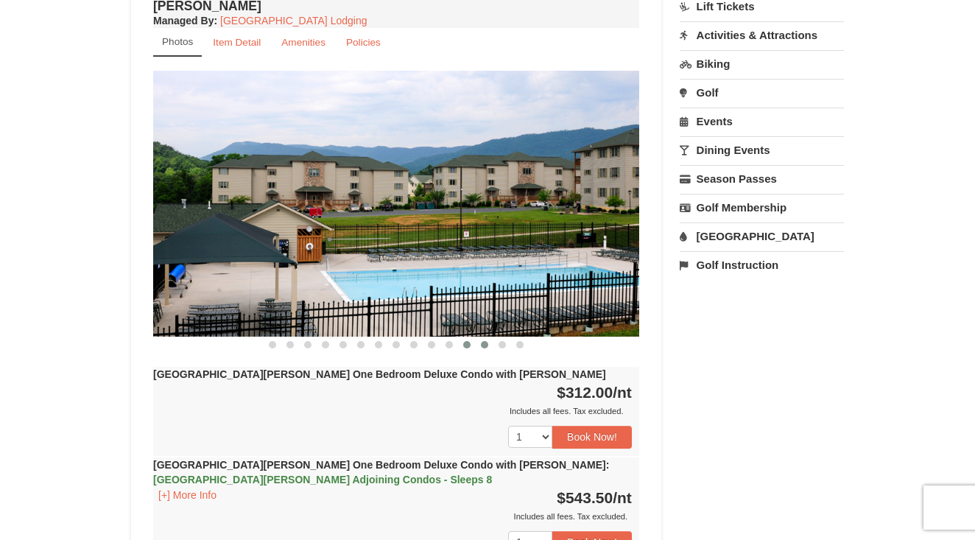
click at [482, 341] on span at bounding box center [484, 344] width 7 height 7
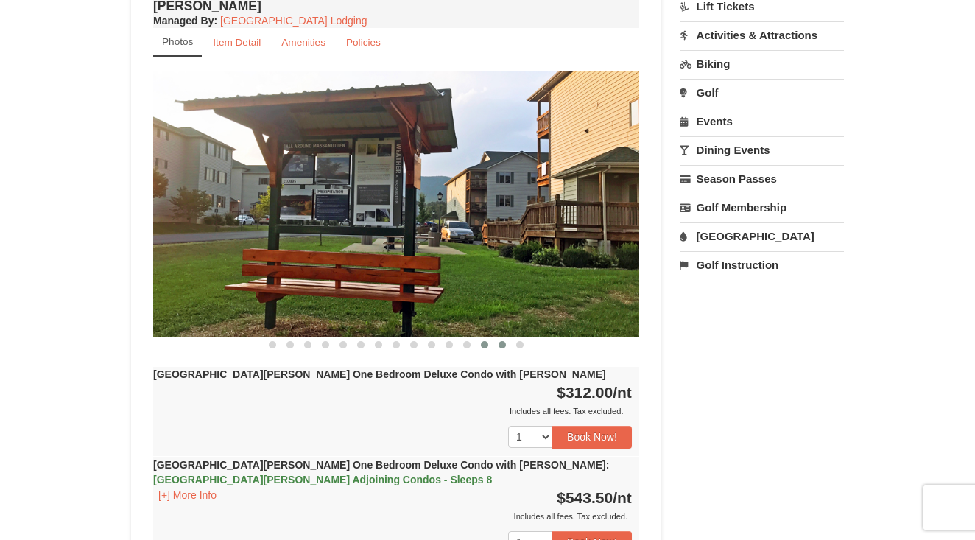
click at [499, 341] on span at bounding box center [502, 344] width 7 height 7
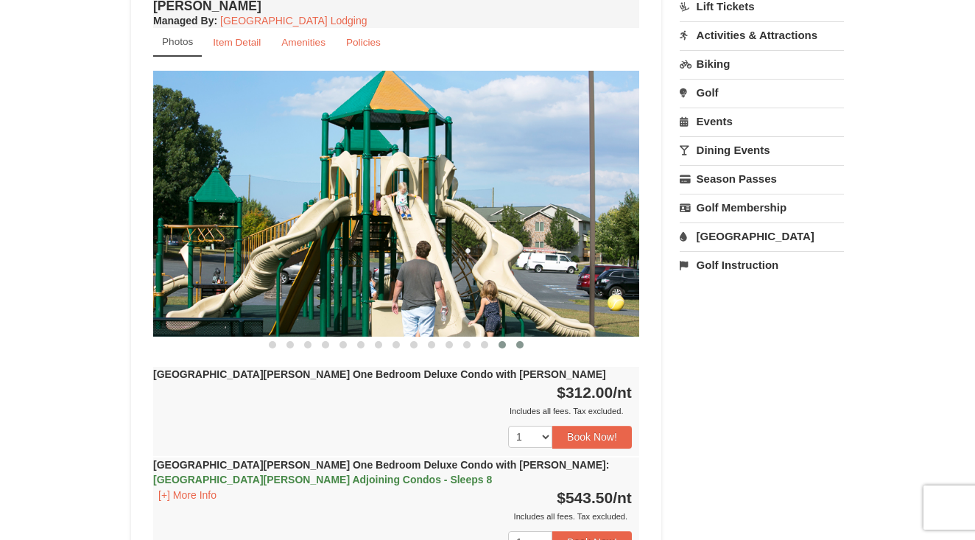
click at [518, 341] on span at bounding box center [519, 344] width 7 height 7
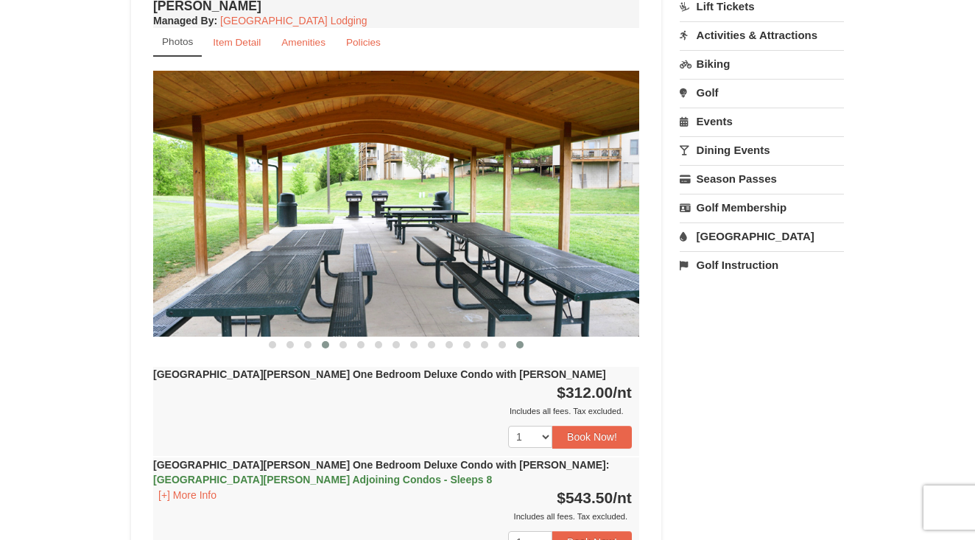
click at [326, 341] on span at bounding box center [325, 344] width 7 height 7
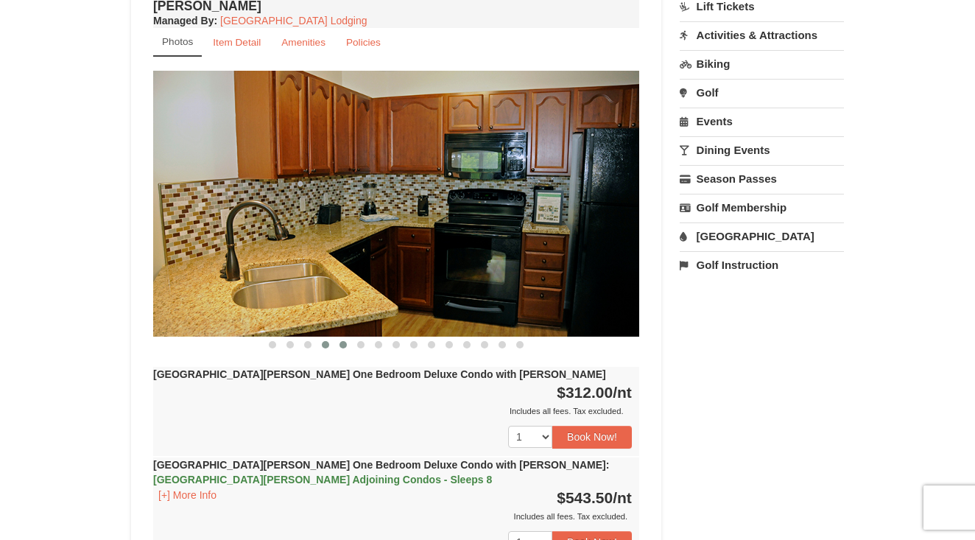
click at [338, 337] on button at bounding box center [343, 344] width 18 height 15
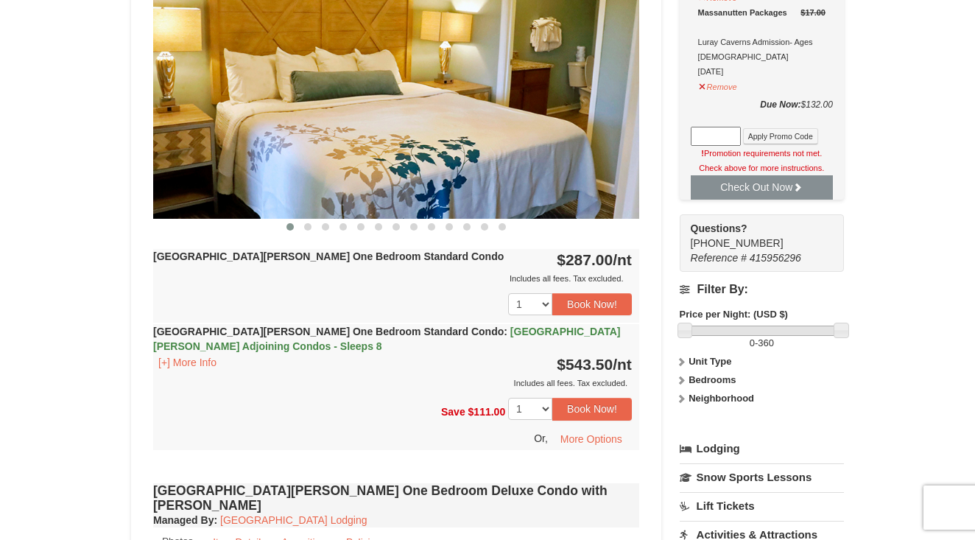
scroll to position [649, 0]
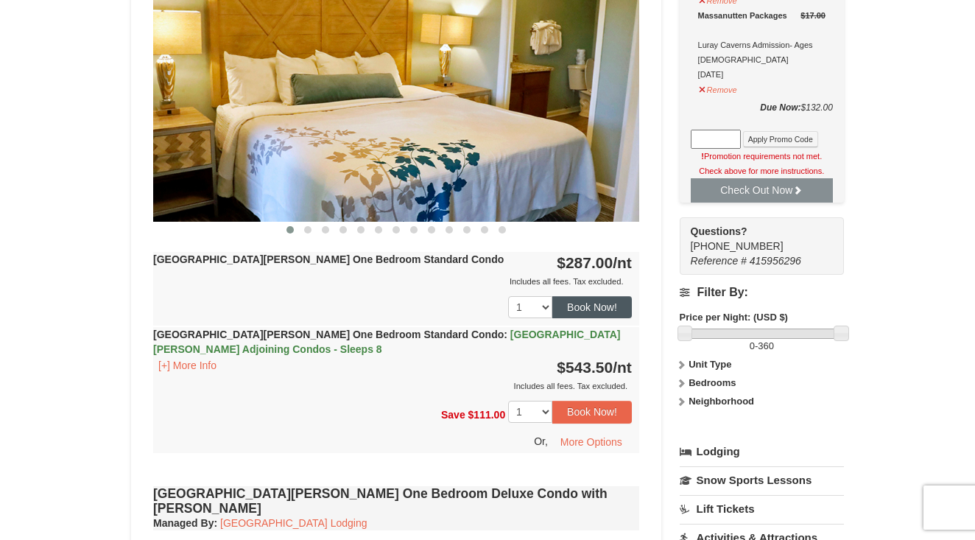
click at [580, 296] on button "Book Now!" at bounding box center [592, 307] width 80 height 22
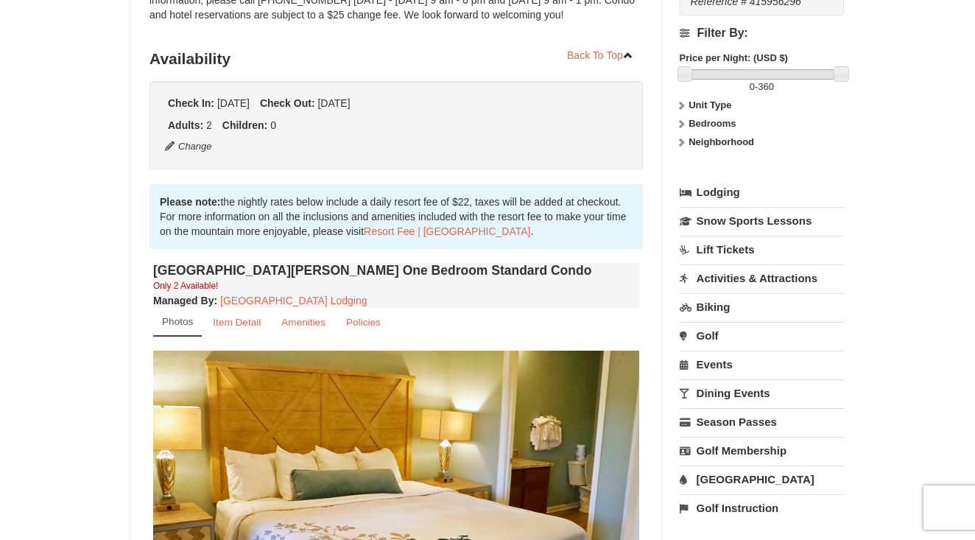
scroll to position [129, 0]
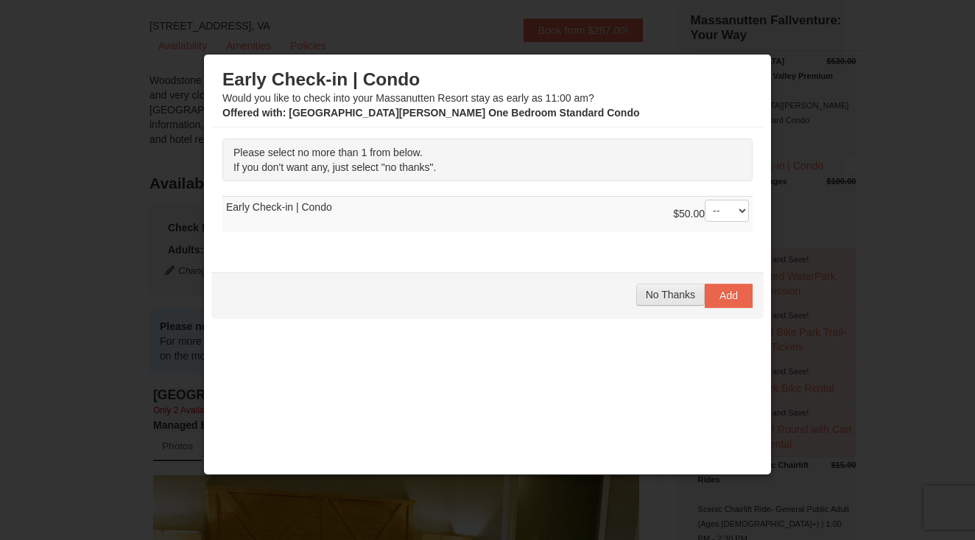
click at [684, 296] on span "No Thanks" at bounding box center [670, 295] width 49 height 12
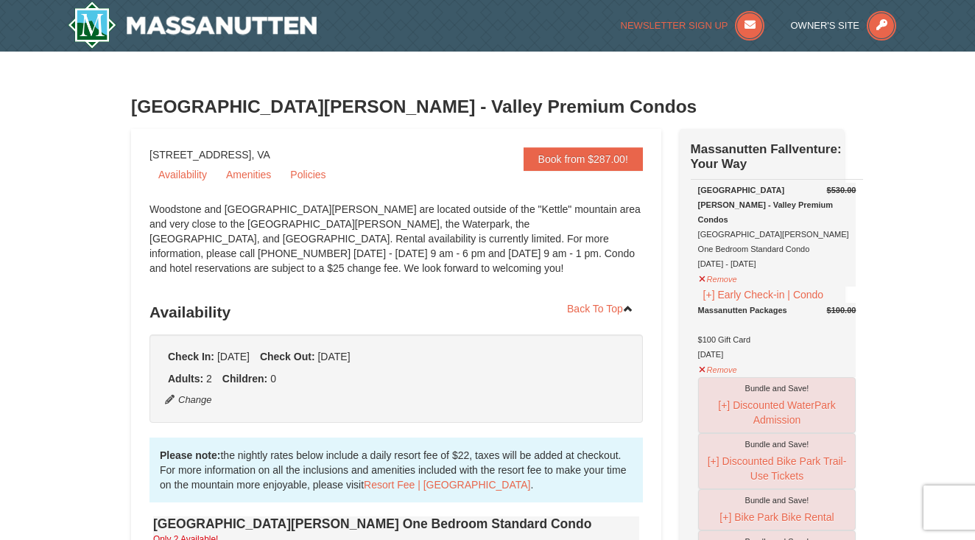
scroll to position [0, 0]
